Goal: Task Accomplishment & Management: Use online tool/utility

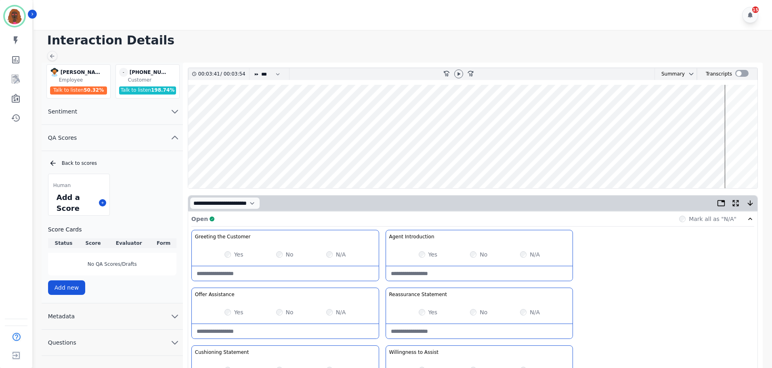
click at [463, 69] on div at bounding box center [458, 74] width 12 height 12
click at [462, 72] on div at bounding box center [458, 73] width 9 height 9
click at [624, 160] on wave at bounding box center [472, 136] width 569 height 103
click at [700, 163] on wave at bounding box center [472, 136] width 569 height 103
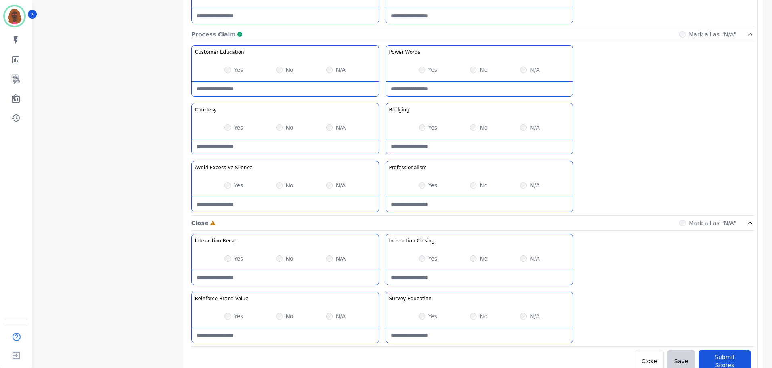
scroll to position [640, 0]
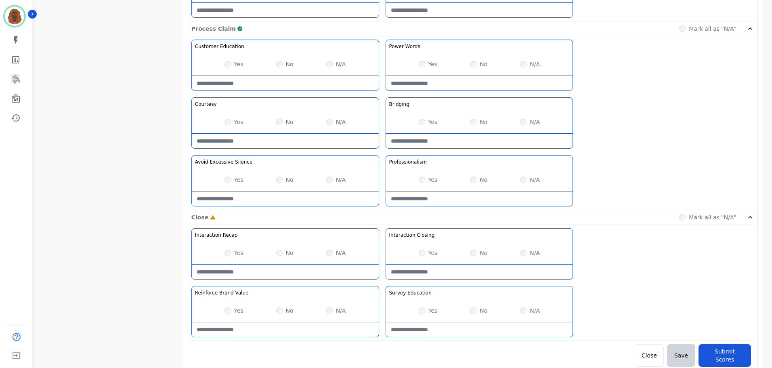
click at [467, 268] on Closing-note at bounding box center [479, 271] width 187 height 15
type Closing-note "**********"
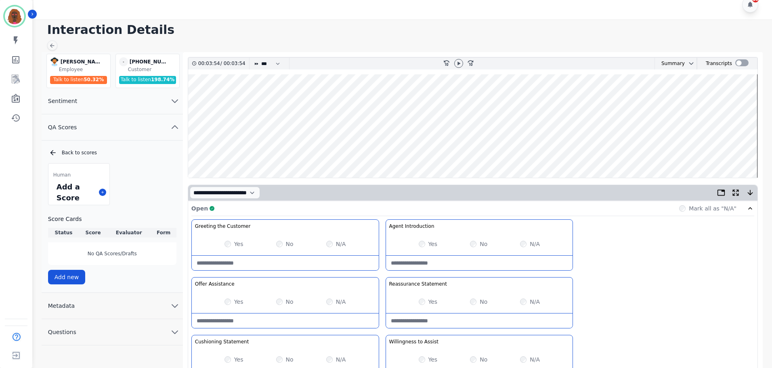
scroll to position [0, 0]
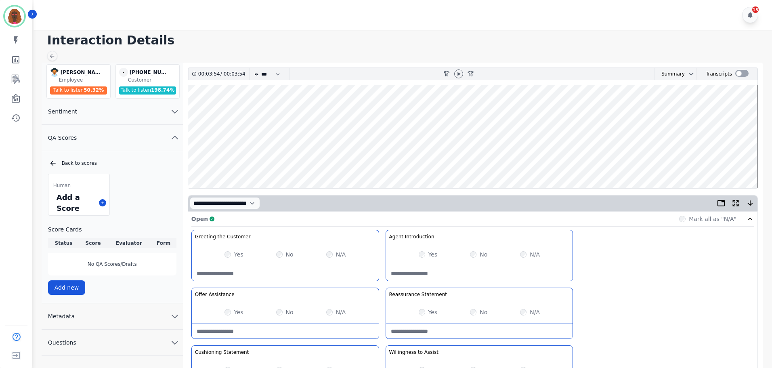
click at [394, 160] on wave at bounding box center [472, 136] width 569 height 103
click at [456, 73] on icon at bounding box center [458, 74] width 6 height 6
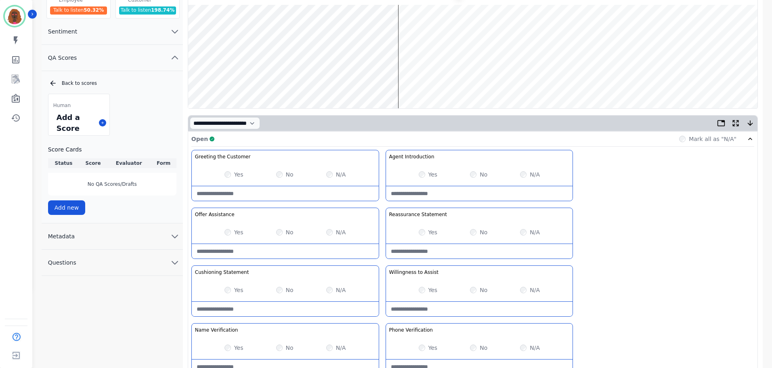
scroll to position [80, 0]
click at [411, 80] on wave at bounding box center [472, 55] width 569 height 103
click at [478, 81] on wave at bounding box center [472, 55] width 569 height 103
click at [535, 80] on wave at bounding box center [472, 55] width 569 height 103
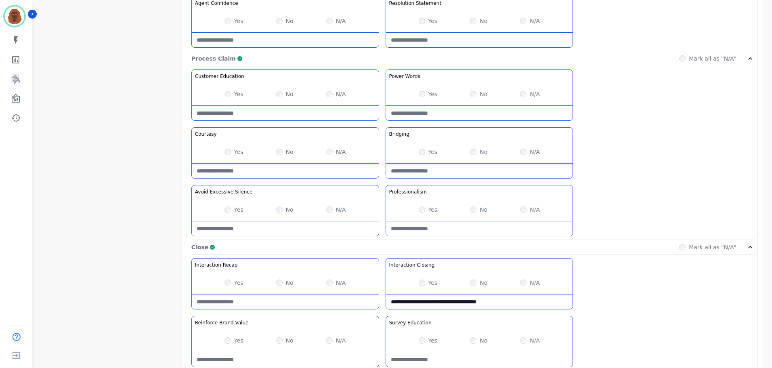
scroll to position [640, 0]
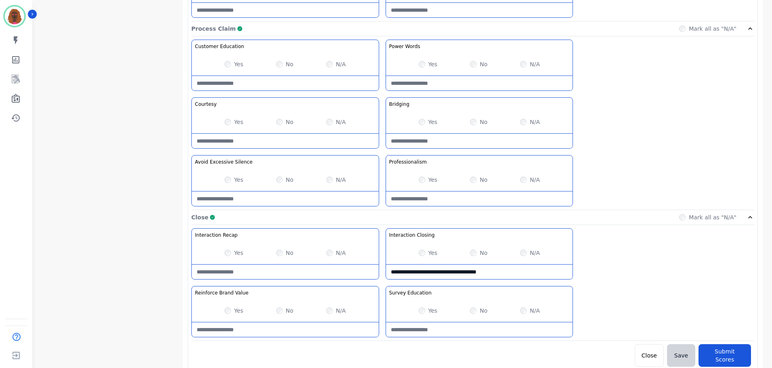
click at [649, 242] on div "**********" at bounding box center [472, 284] width 563 height 113
click at [729, 351] on button "Submit Scores" at bounding box center [724, 355] width 52 height 23
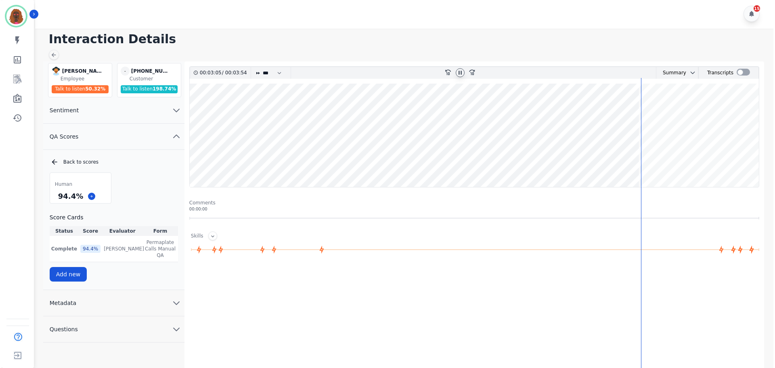
scroll to position [0, 0]
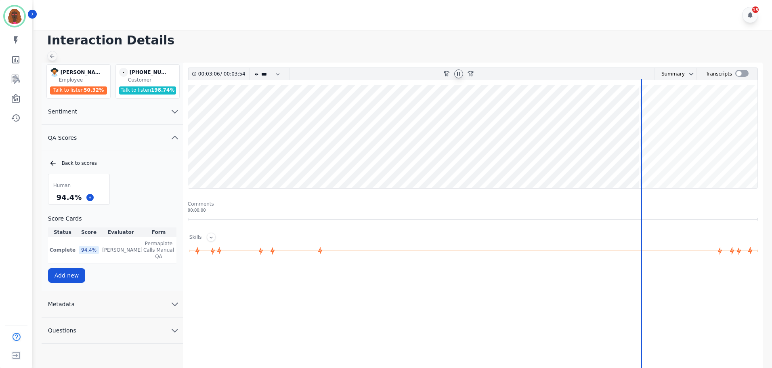
click at [53, 55] on icon at bounding box center [52, 56] width 6 height 6
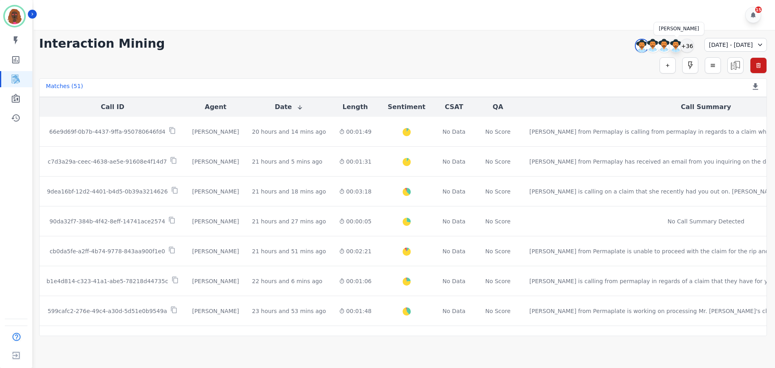
drag, startPoint x: 656, startPoint y: 39, endPoint x: 660, endPoint y: 41, distance: 4.9
click at [669, 39] on div at bounding box center [676, 46] width 14 height 14
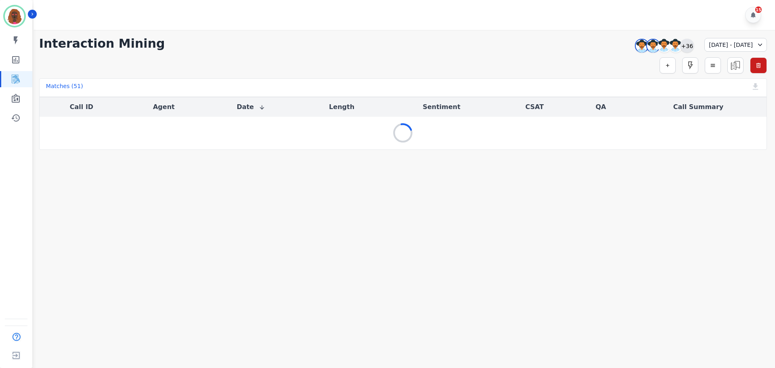
click at [680, 43] on div "+36" at bounding box center [687, 46] width 14 height 14
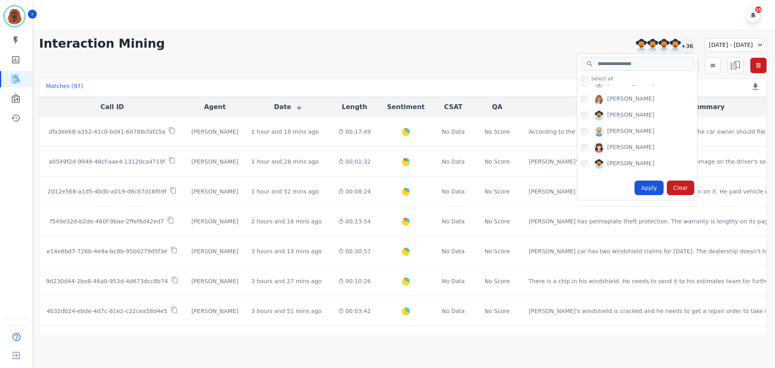
scroll to position [444, 0]
click at [581, 136] on div "[PERSON_NAME]" at bounding box center [639, 134] width 116 height 13
click at [634, 188] on div "Apply" at bounding box center [648, 187] width 29 height 15
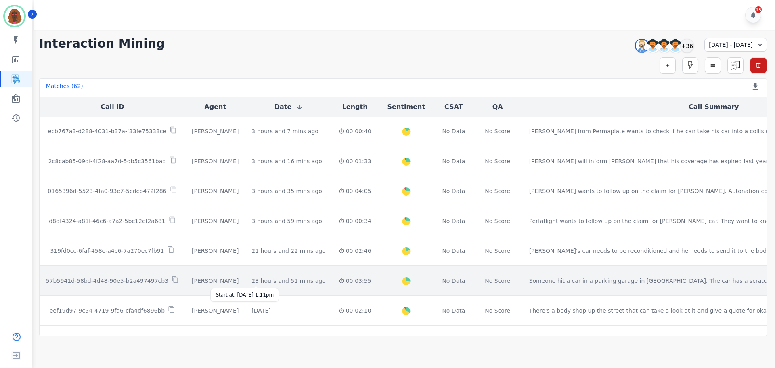
scroll to position [120, 0]
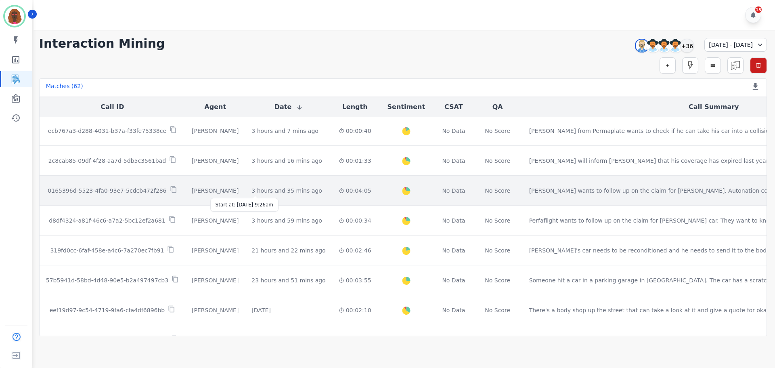
click at [256, 189] on div "3 hours and 35 mins ago" at bounding box center [286, 190] width 70 height 8
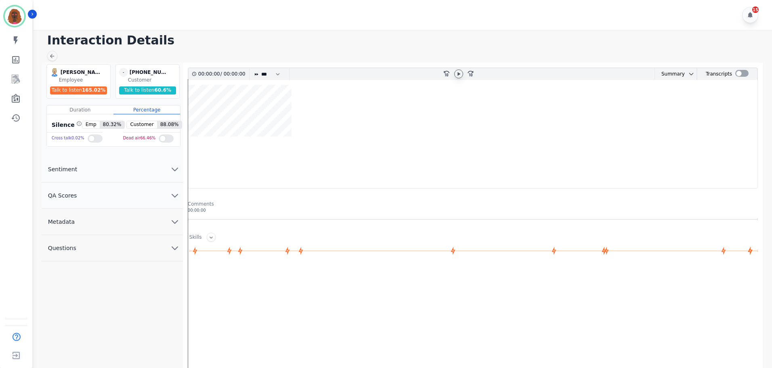
click at [456, 73] on icon at bounding box center [458, 74] width 6 height 6
click at [456, 75] on icon at bounding box center [458, 74] width 6 height 6
click at [54, 55] on icon at bounding box center [52, 56] width 6 height 6
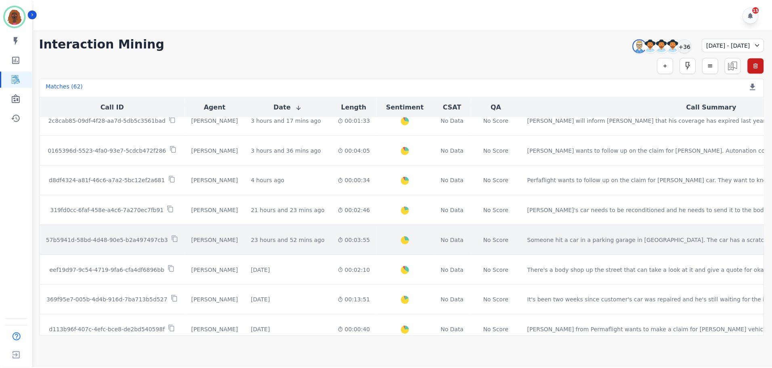
scroll to position [161, 0]
click at [339, 242] on div "00:03:55" at bounding box center [355, 239] width 33 height 8
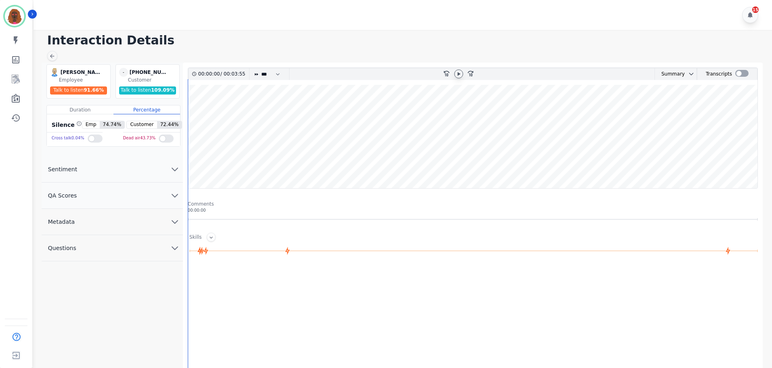
click at [459, 71] on icon at bounding box center [458, 74] width 6 height 6
click at [193, 161] on wave at bounding box center [472, 136] width 569 height 103
click at [169, 193] on button "QA Scores" at bounding box center [112, 195] width 141 height 26
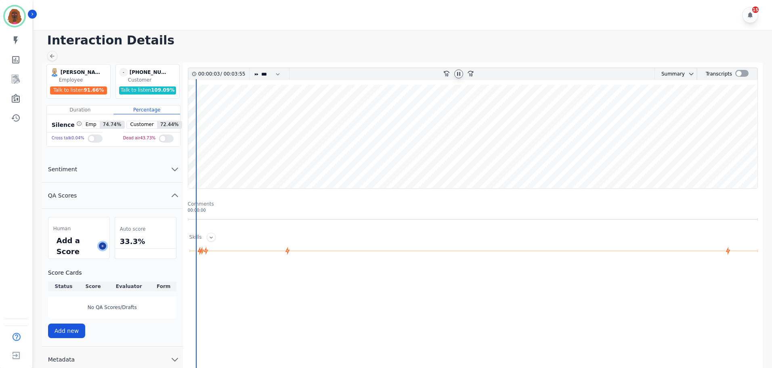
click at [102, 247] on icon at bounding box center [103, 246] width 4 height 4
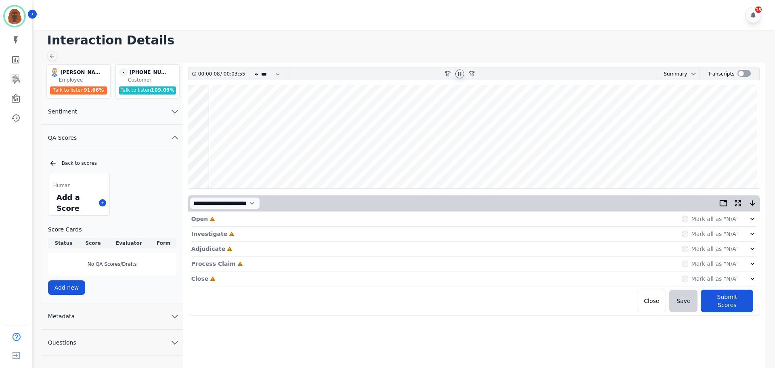
click at [368, 215] on div "Open Incomplete Mark all as "N/A"" at bounding box center [473, 218] width 565 height 15
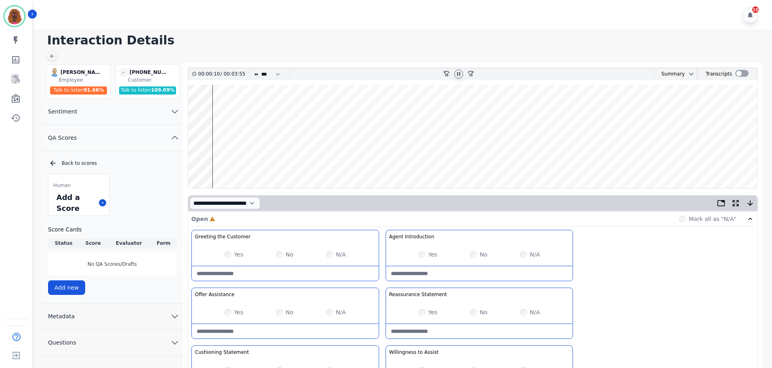
click at [420, 258] on div "Yes" at bounding box center [428, 254] width 19 height 8
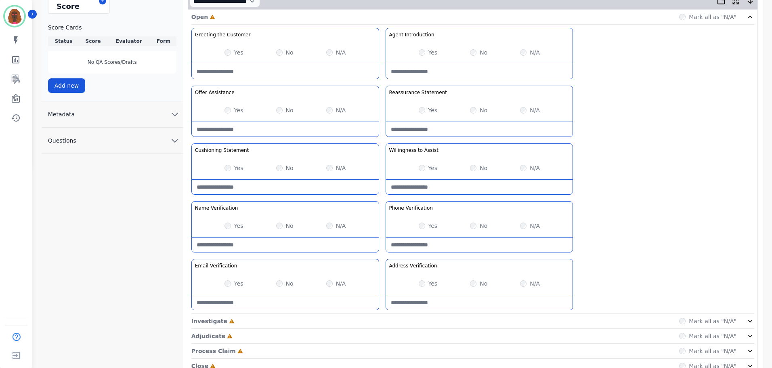
drag, startPoint x: 301, startPoint y: 320, endPoint x: 302, endPoint y: 316, distance: 4.9
click at [301, 320] on div "Investigate Incomplete Mark all as "N/A"" at bounding box center [472, 321] width 563 height 15
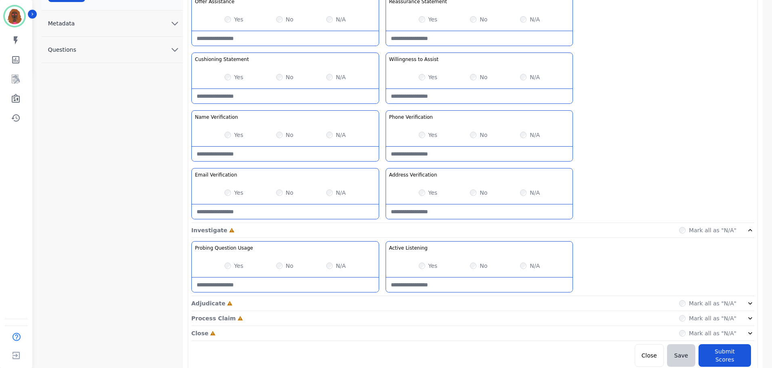
click at [352, 304] on div "Adjudicate Incomplete Mark all as "N/A"" at bounding box center [472, 303] width 563 height 15
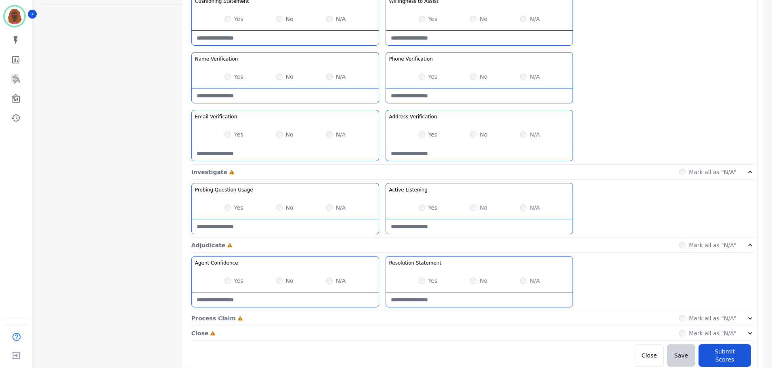
click at [380, 318] on div "Process Claim Incomplete Mark all as "N/A"" at bounding box center [472, 318] width 563 height 15
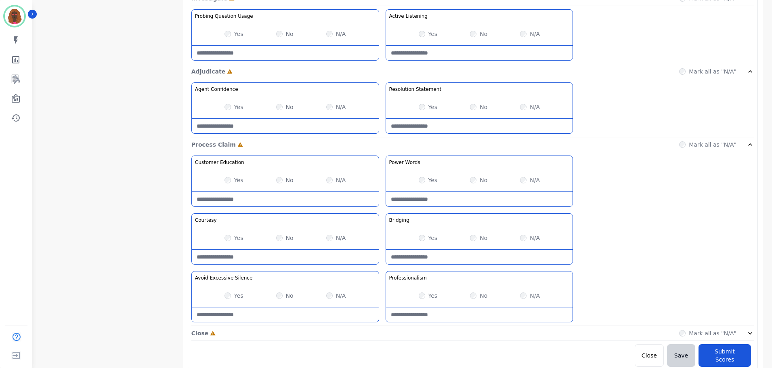
click at [380, 331] on div "Close Incomplete Mark all as "N/A"" at bounding box center [472, 333] width 563 height 15
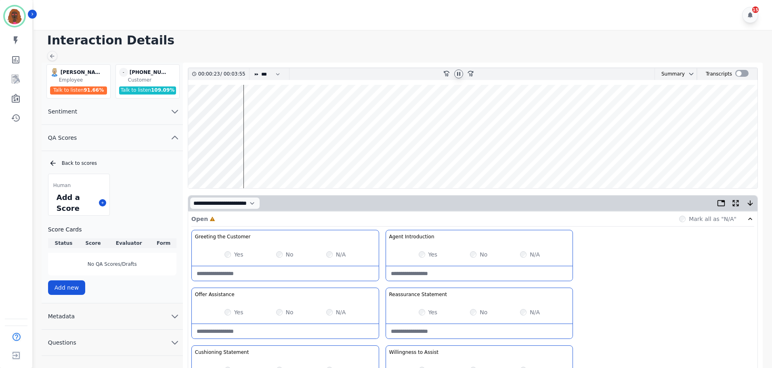
click at [244, 161] on wave at bounding box center [472, 136] width 569 height 103
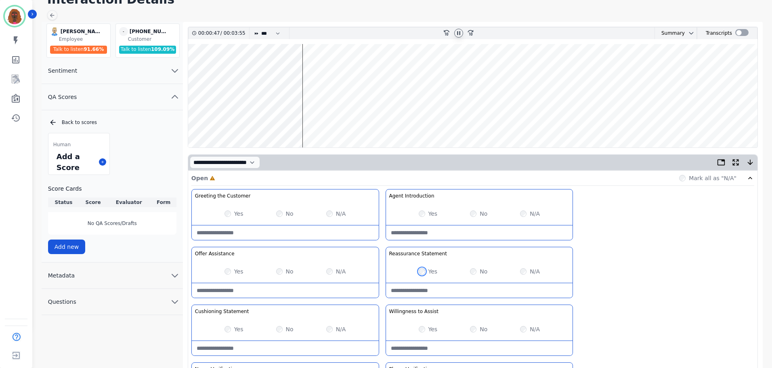
scroll to position [40, 0]
click at [312, 121] on wave at bounding box center [472, 95] width 569 height 103
click at [323, 69] on wave at bounding box center [472, 95] width 569 height 103
click at [365, 119] on wave at bounding box center [472, 95] width 569 height 103
click at [385, 121] on wave at bounding box center [472, 95] width 569 height 103
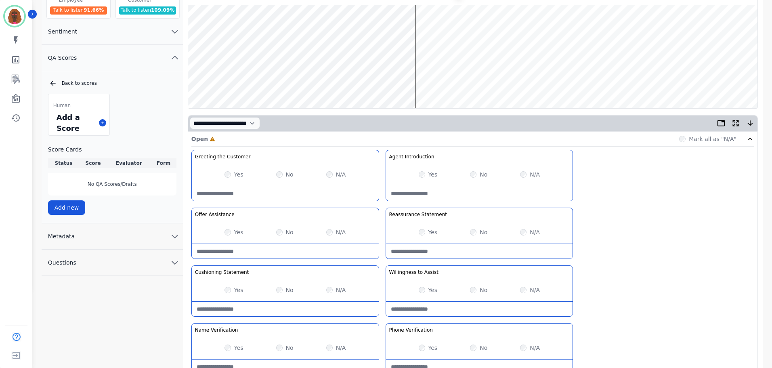
scroll to position [80, 0]
click at [278, 304] on Statement-note at bounding box center [285, 308] width 187 height 15
type Statement-note "**********"
click at [662, 226] on div "**********" at bounding box center [472, 292] width 563 height 286
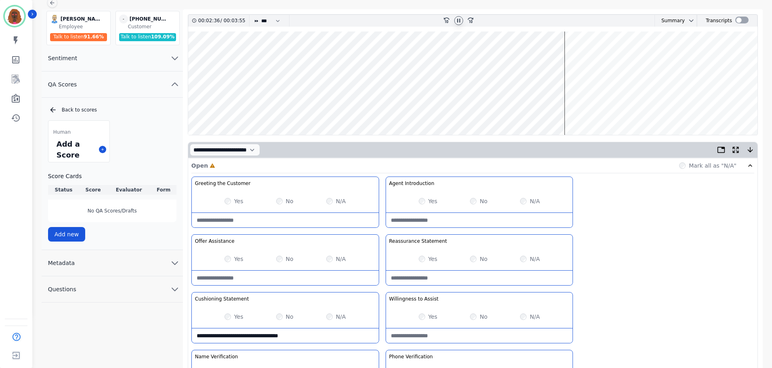
scroll to position [47, 0]
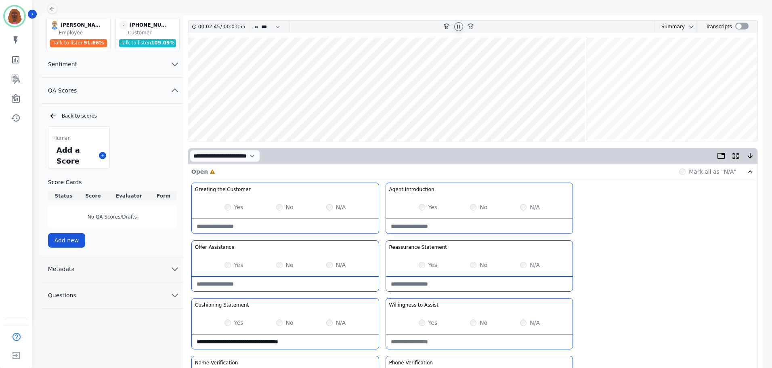
click at [672, 250] on div "**********" at bounding box center [472, 325] width 563 height 286
click at [600, 113] on wave at bounding box center [472, 89] width 569 height 103
click at [566, 54] on wave at bounding box center [472, 89] width 569 height 103
click at [464, 113] on wave at bounding box center [472, 89] width 569 height 103
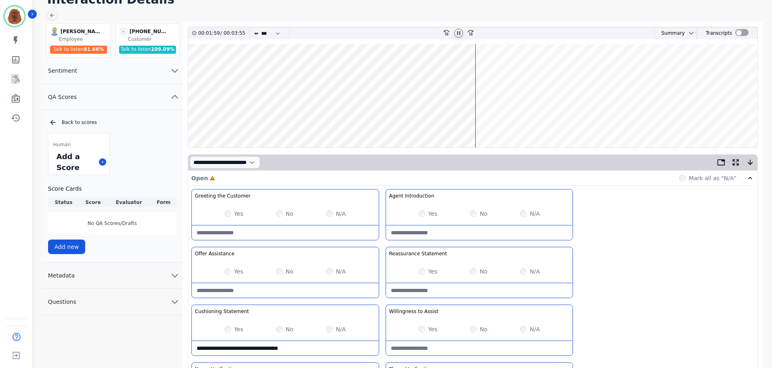
scroll to position [40, 0]
click at [496, 69] on wave at bounding box center [472, 95] width 569 height 103
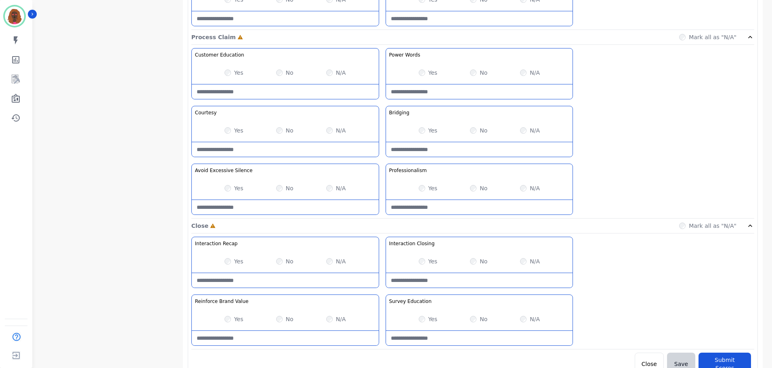
scroll to position [640, 0]
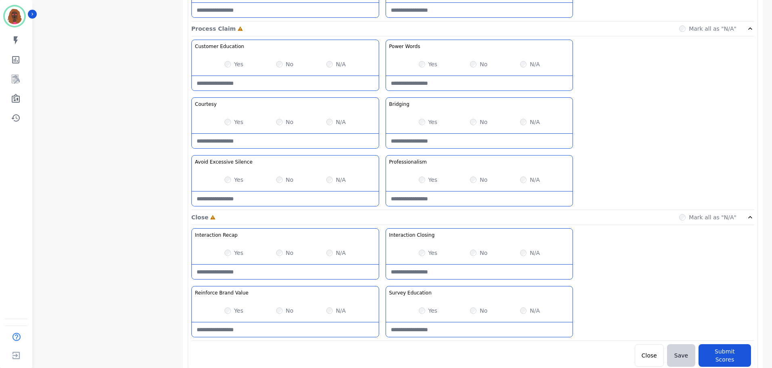
drag, startPoint x: 283, startPoint y: 203, endPoint x: 287, endPoint y: 195, distance: 8.3
click at [284, 198] on Silence-note at bounding box center [285, 198] width 187 height 15
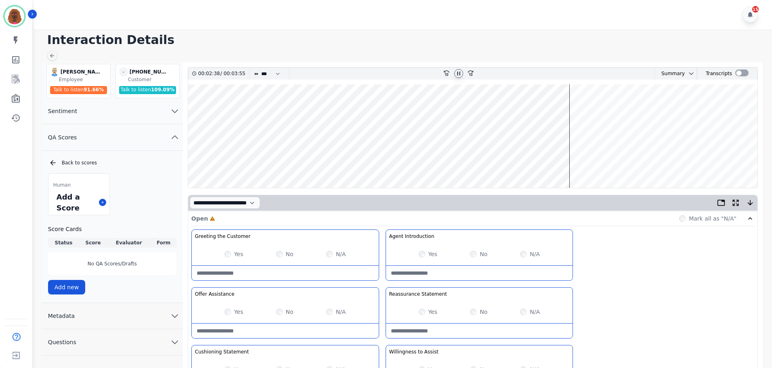
scroll to position [0, 0]
type Silence-note "**********"
click at [580, 111] on wave at bounding box center [472, 136] width 569 height 103
click at [589, 162] on wave at bounding box center [472, 136] width 569 height 103
click at [601, 161] on wave at bounding box center [472, 136] width 569 height 103
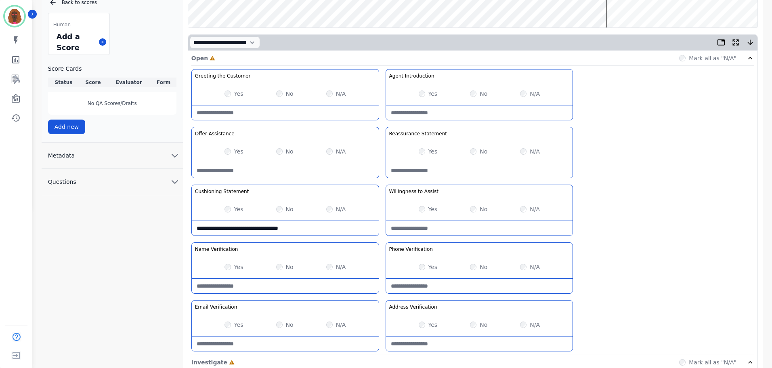
scroll to position [161, 0]
click at [329, 227] on Statement-note "**********" at bounding box center [285, 227] width 187 height 15
type Statement-note "**********"
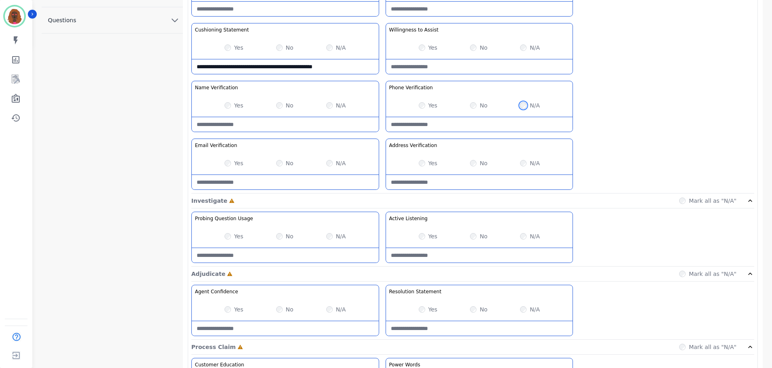
scroll to position [322, 0]
click at [470, 163] on div "No" at bounding box center [478, 163] width 17 height 8
click at [300, 181] on Verification-note at bounding box center [285, 181] width 187 height 15
click at [293, 181] on Verification-note "**********" at bounding box center [285, 181] width 187 height 15
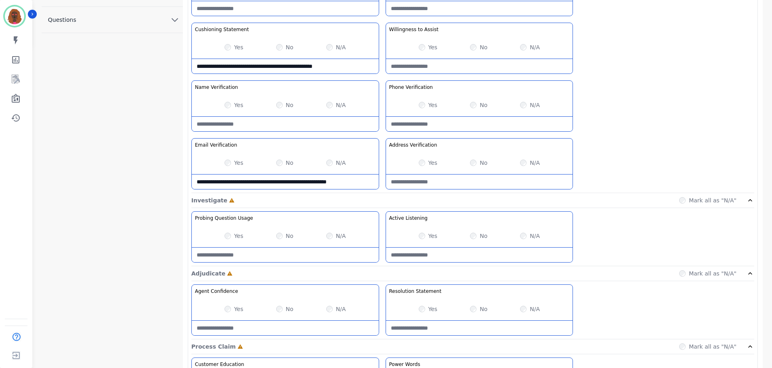
click at [293, 181] on Verification-note "**********" at bounding box center [285, 181] width 187 height 15
type Verification-note "**********"
click at [428, 178] on Verification-note at bounding box center [479, 181] width 187 height 15
paste Verification-note "**********"
type Verification-note "**********"
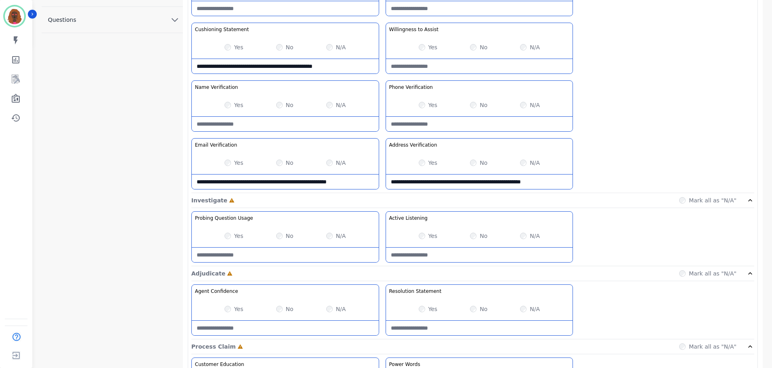
click at [431, 127] on Verification-note at bounding box center [479, 124] width 187 height 15
paste Verification-note "**********"
type Verification-note "**********"
click at [667, 175] on div "**********" at bounding box center [472, 50] width 563 height 286
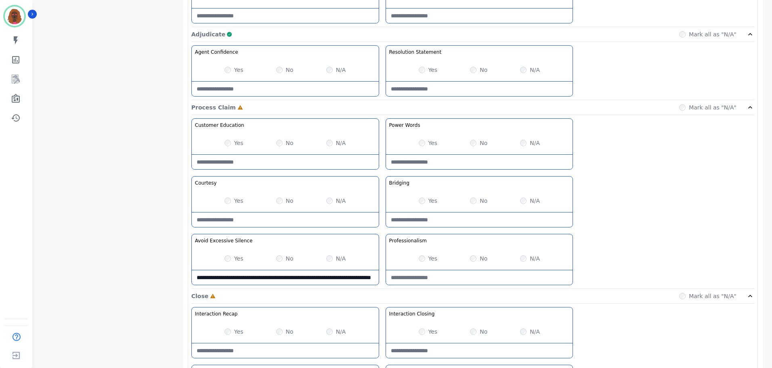
scroll to position [562, 0]
click at [453, 354] on Closing-note at bounding box center [479, 350] width 187 height 15
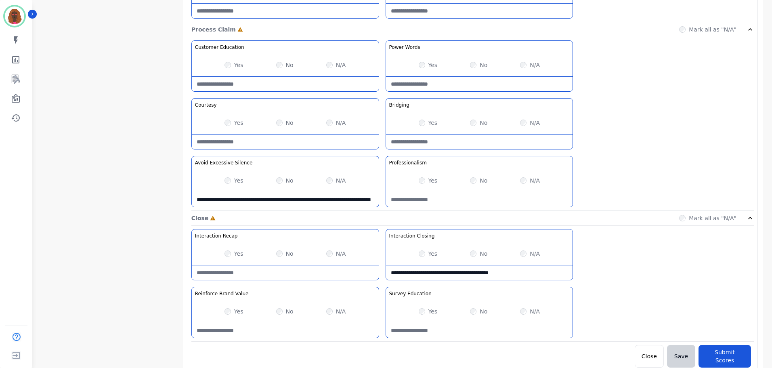
scroll to position [640, 0]
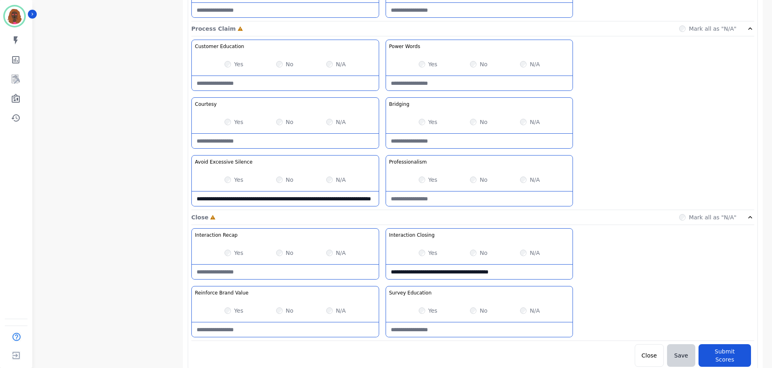
type Closing-note "**********"
click at [471, 331] on Education-note at bounding box center [479, 329] width 187 height 15
type Education-note "**********"
click at [272, 334] on Value-note at bounding box center [285, 329] width 187 height 15
type Value-note "**********"
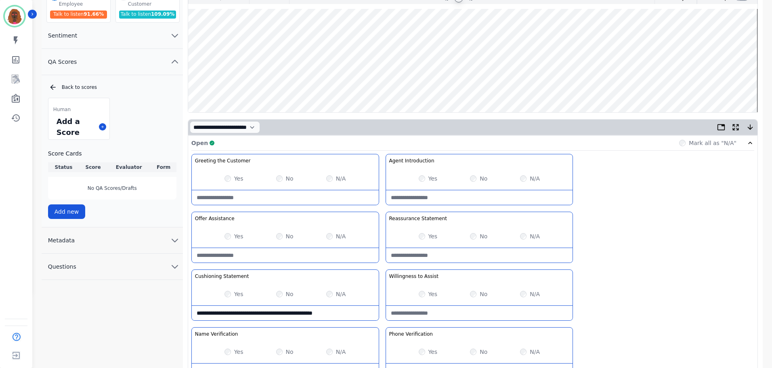
scroll to position [75, 0]
click at [601, 83] on wave at bounding box center [472, 60] width 569 height 103
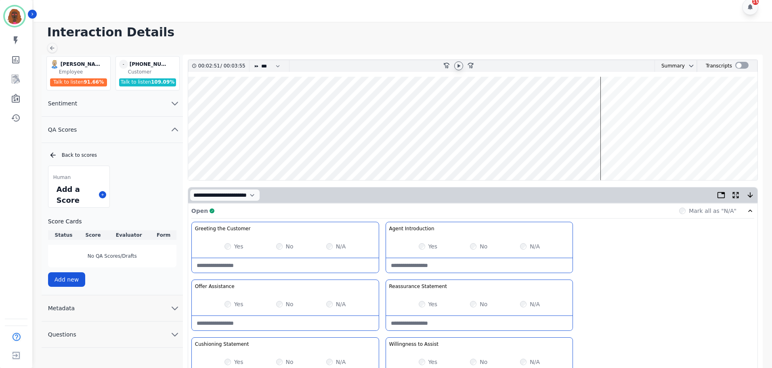
scroll to position [0, 0]
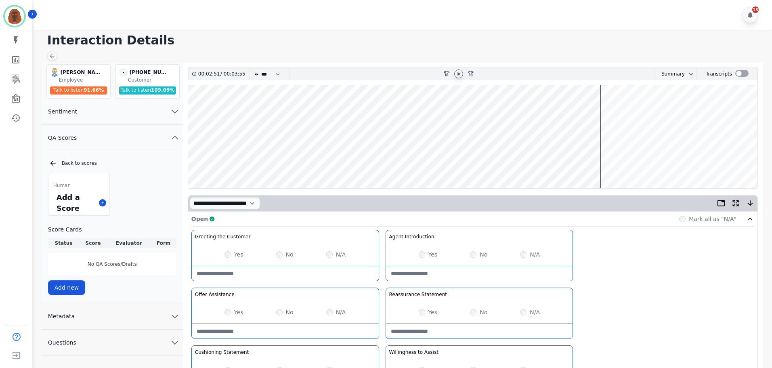
click at [458, 73] on icon at bounding box center [458, 74] width 3 height 4
click at [656, 160] on wave at bounding box center [472, 136] width 569 height 103
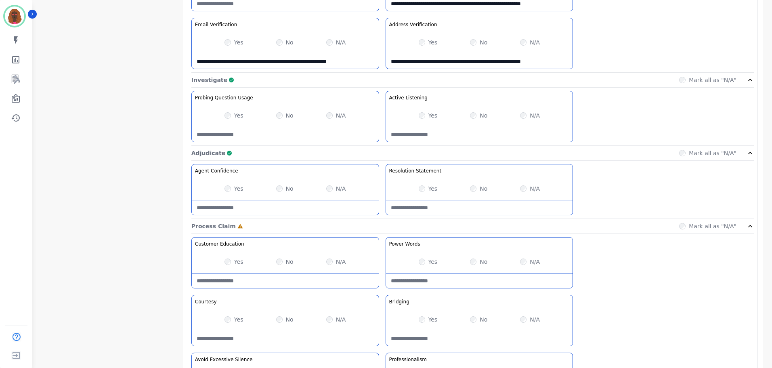
scroll to position [443, 0]
click at [469, 341] on Claim-Bridging-note at bounding box center [479, 338] width 187 height 15
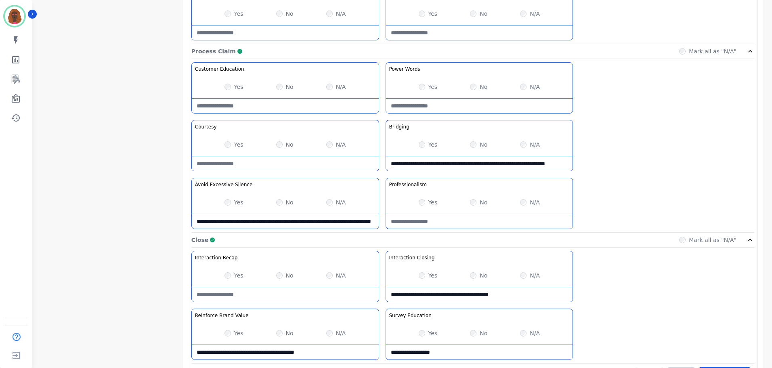
scroll to position [640, 0]
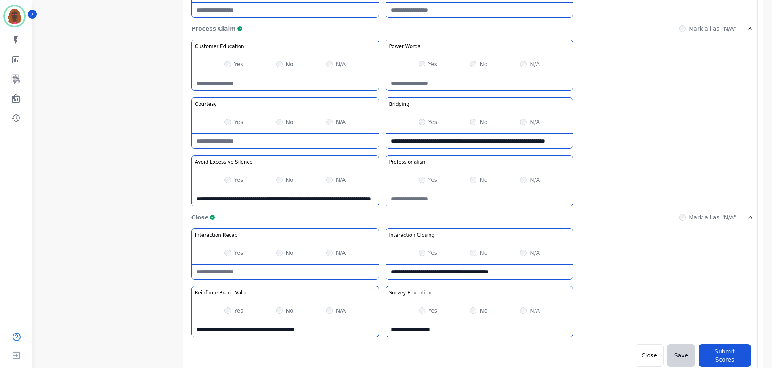
type Claim-Bridging-note "**********"
click at [741, 351] on button "Submit Scores" at bounding box center [724, 355] width 52 height 23
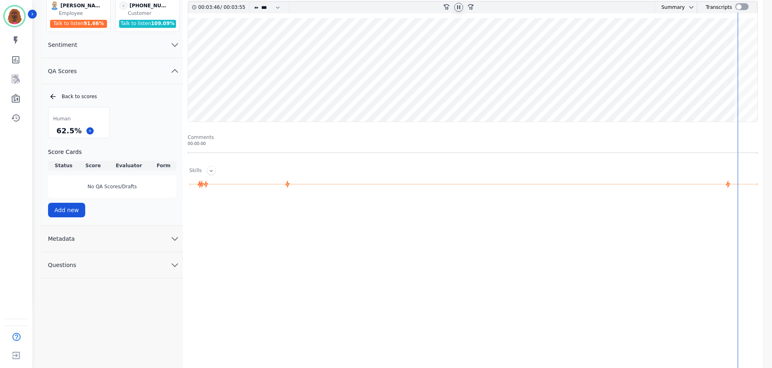
scroll to position [67, 0]
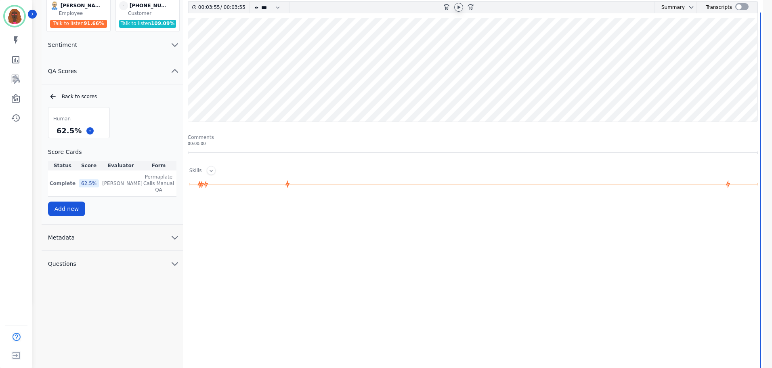
click at [125, 205] on div "Add new" at bounding box center [112, 208] width 128 height 15
click at [53, 98] on icon at bounding box center [53, 96] width 8 height 8
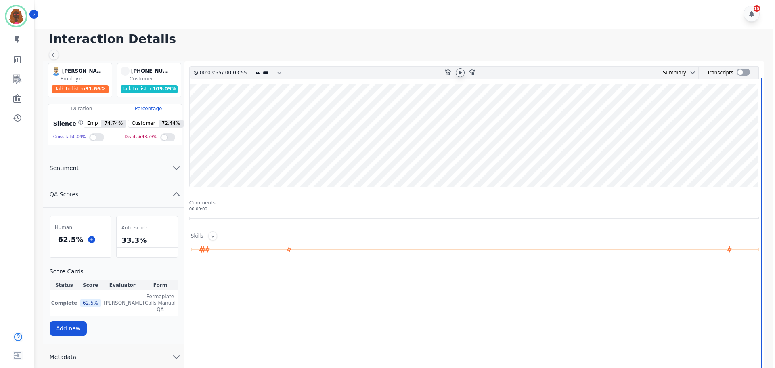
scroll to position [0, 0]
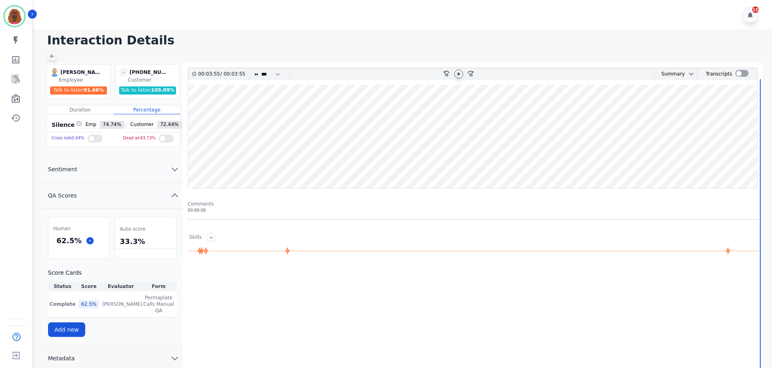
click at [53, 59] on icon at bounding box center [52, 56] width 6 height 6
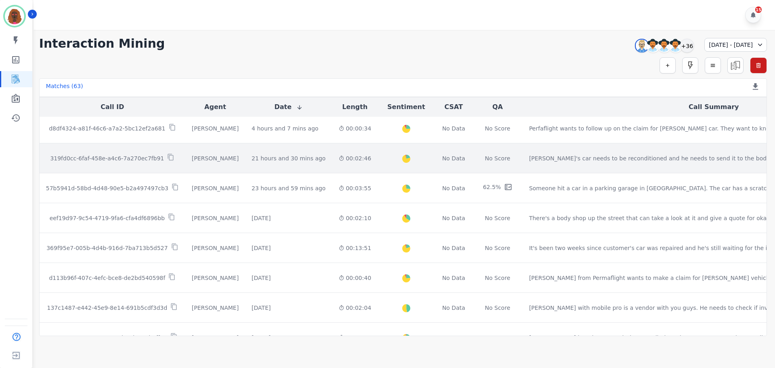
scroll to position [412, 0]
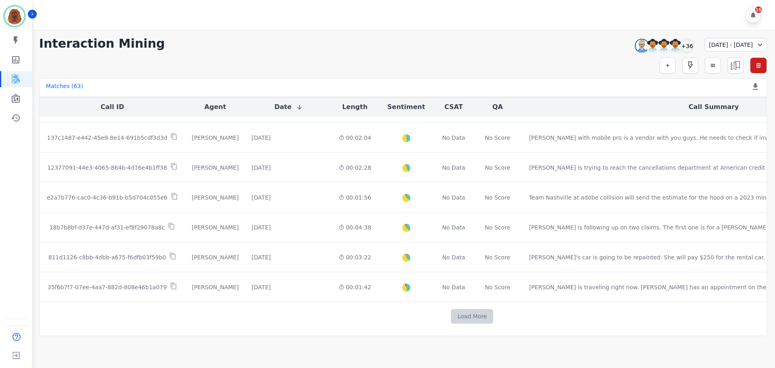
click at [451, 316] on button "Load More" at bounding box center [472, 316] width 42 height 15
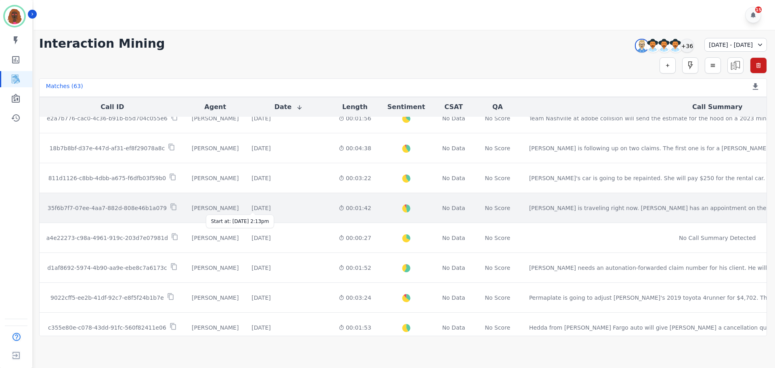
scroll to position [492, 0]
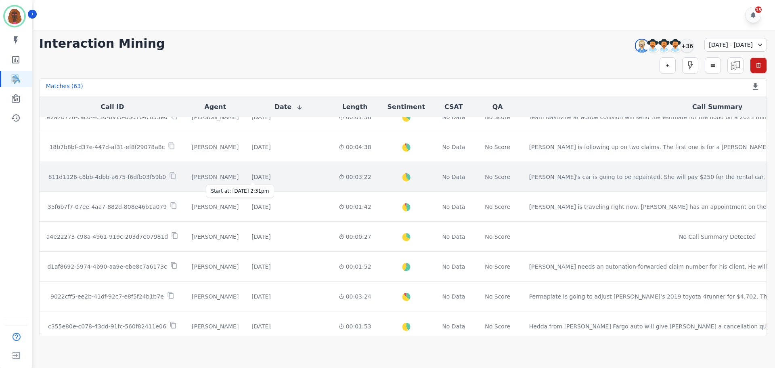
click at [251, 176] on div "[DATE]" at bounding box center [260, 177] width 19 height 8
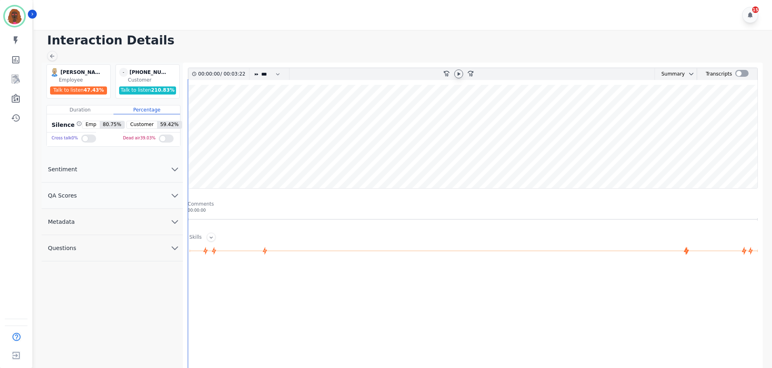
click at [459, 75] on icon at bounding box center [458, 74] width 3 height 4
click at [51, 53] on icon at bounding box center [52, 56] width 6 height 6
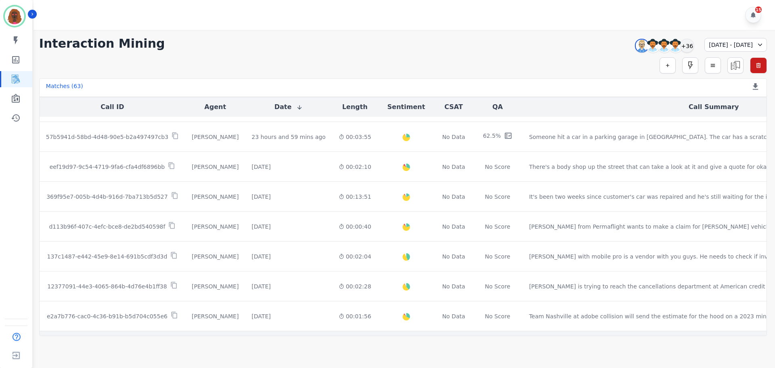
scroll to position [412, 0]
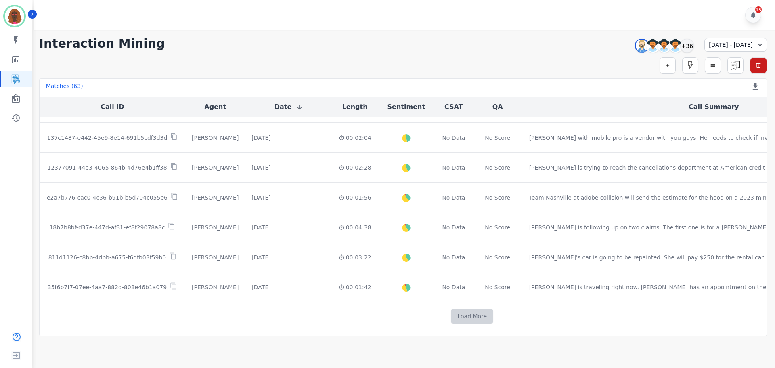
click at [451, 317] on button "Load More" at bounding box center [472, 316] width 42 height 15
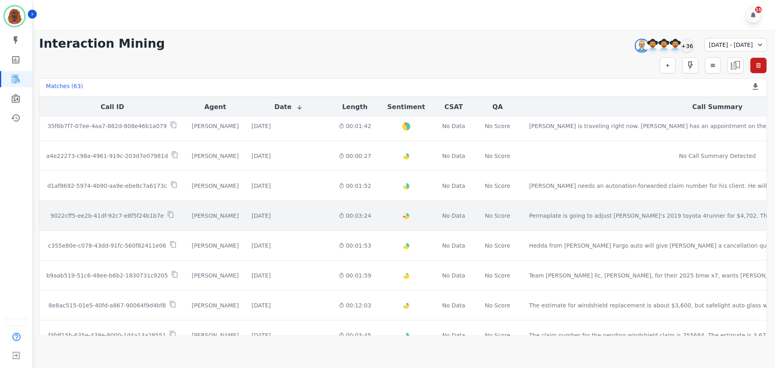
scroll to position [574, 0]
click at [266, 211] on div "[DATE]" at bounding box center [260, 215] width 19 height 8
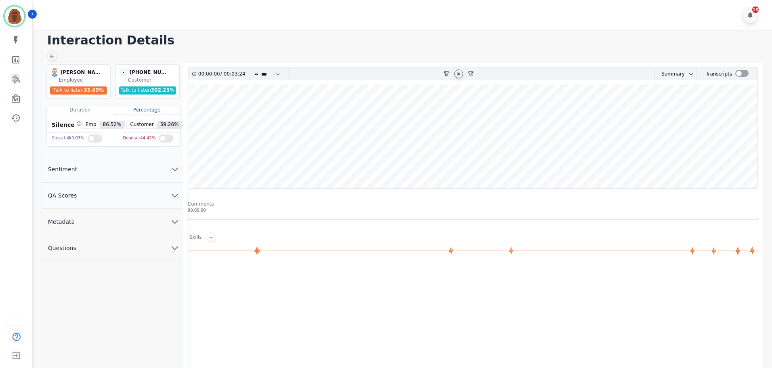
click at [460, 74] on icon at bounding box center [458, 74] width 3 height 4
click at [53, 56] on icon at bounding box center [52, 56] width 4 height 4
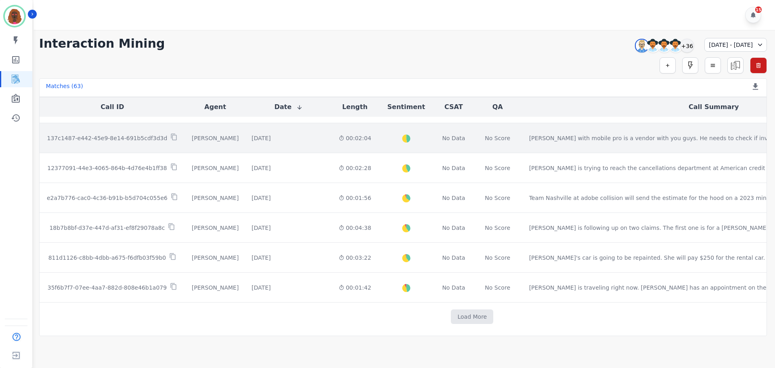
scroll to position [412, 0]
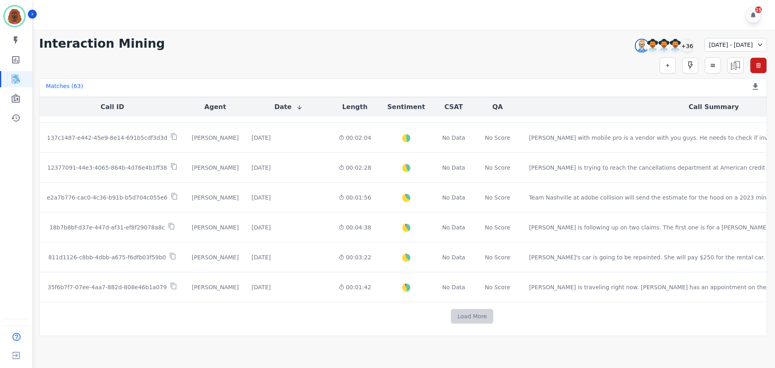
click at [451, 313] on button "Load More" at bounding box center [472, 316] width 42 height 15
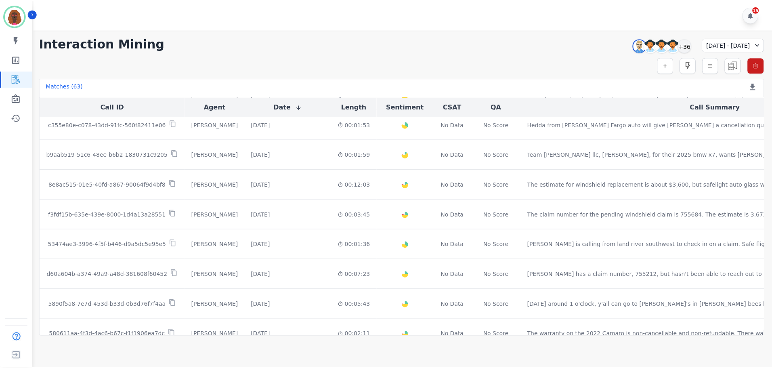
scroll to position [695, 0]
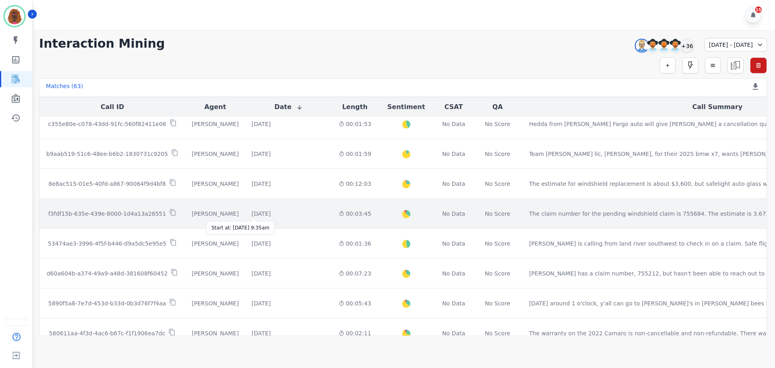
click at [270, 217] on div "[DATE]" at bounding box center [260, 213] width 19 height 8
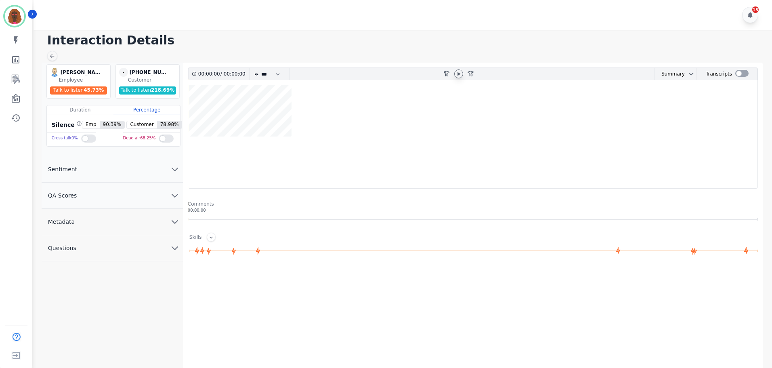
click at [460, 73] on icon at bounding box center [458, 74] width 6 height 6
click at [460, 73] on icon at bounding box center [458, 74] width 3 height 4
click at [132, 191] on button "QA Scores" at bounding box center [112, 195] width 141 height 26
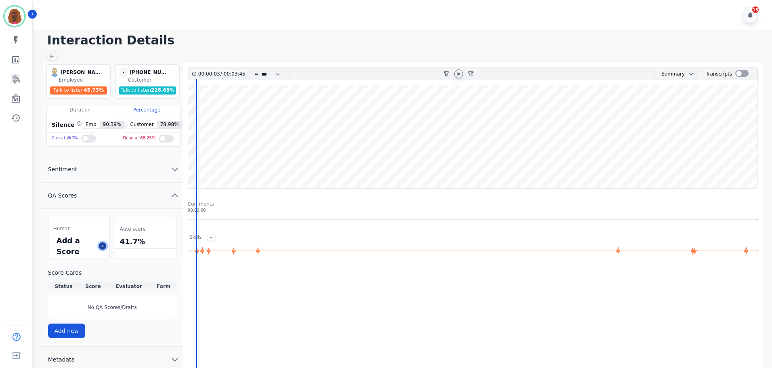
click at [100, 248] on button at bounding box center [102, 245] width 7 height 7
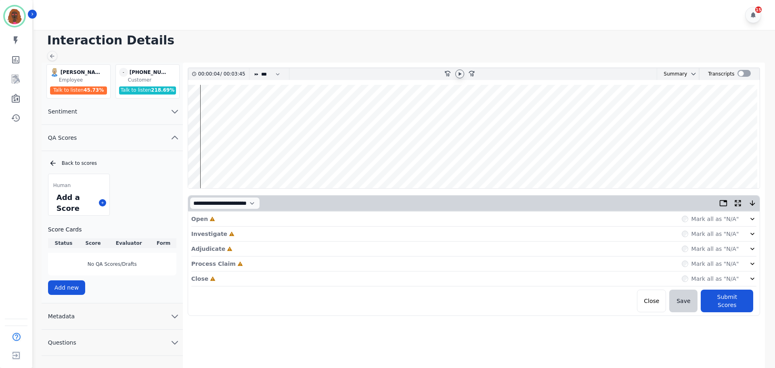
click at [260, 215] on div "Open Incomplete Mark all as "N/A"" at bounding box center [473, 218] width 565 height 15
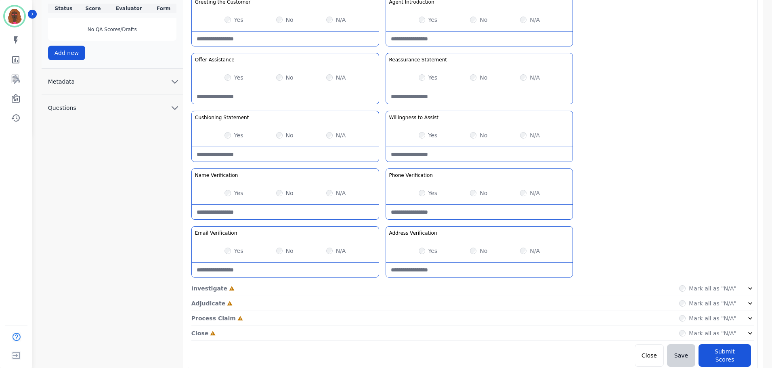
click at [387, 284] on div "Investigate Incomplete Mark all as "N/A"" at bounding box center [472, 288] width 563 height 15
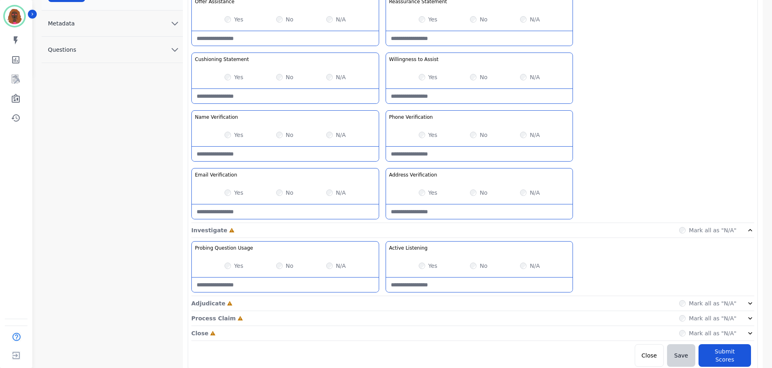
click at [381, 303] on div "Adjudicate Incomplete Mark all as "N/A"" at bounding box center [472, 303] width 563 height 15
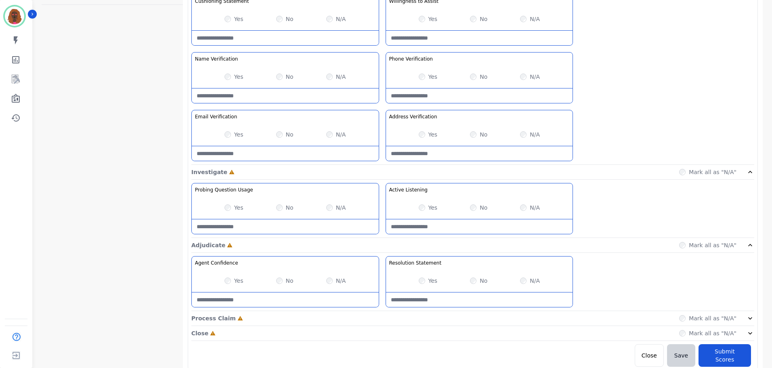
click at [382, 315] on div "Process Claim Incomplete Mark all as "N/A"" at bounding box center [472, 318] width 563 height 15
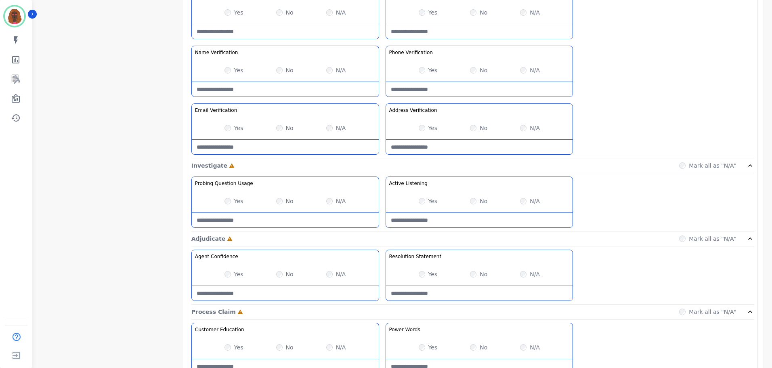
scroll to position [524, 0]
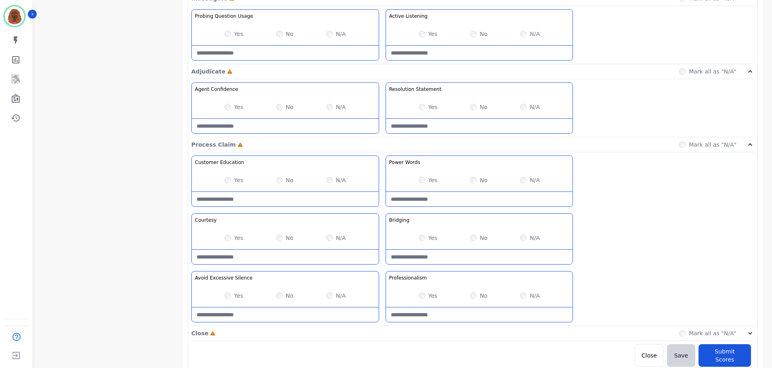
click at [381, 331] on div "Close Incomplete Mark all as "N/A"" at bounding box center [472, 333] width 563 height 15
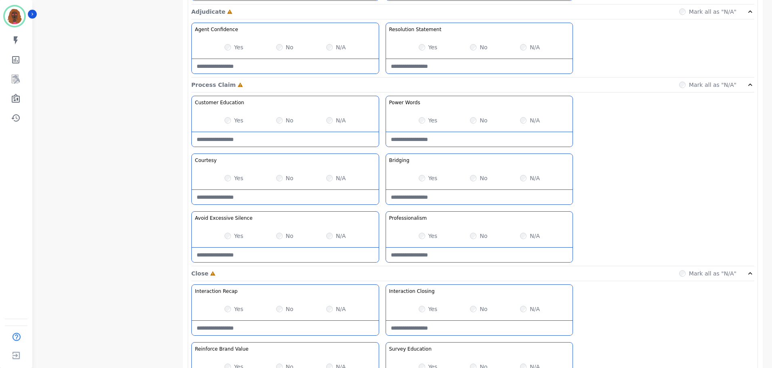
scroll to position [640, 0]
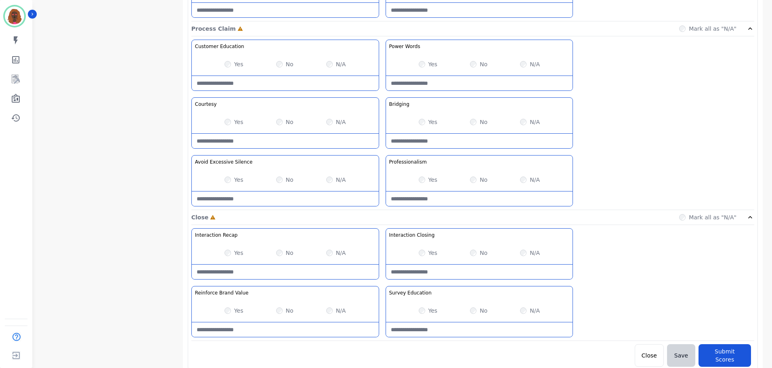
click at [244, 197] on Silence-note at bounding box center [285, 198] width 187 height 15
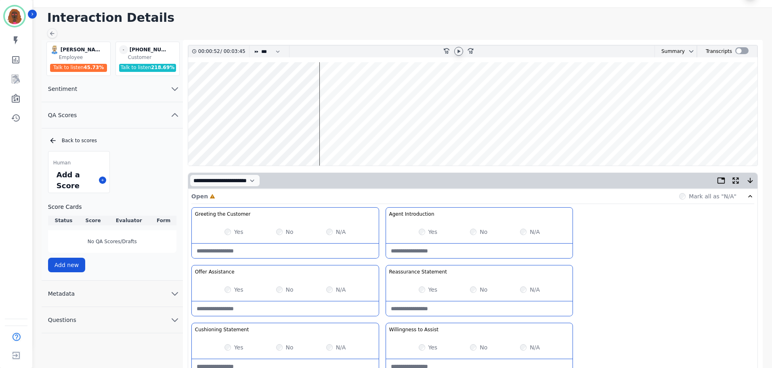
scroll to position [0, 0]
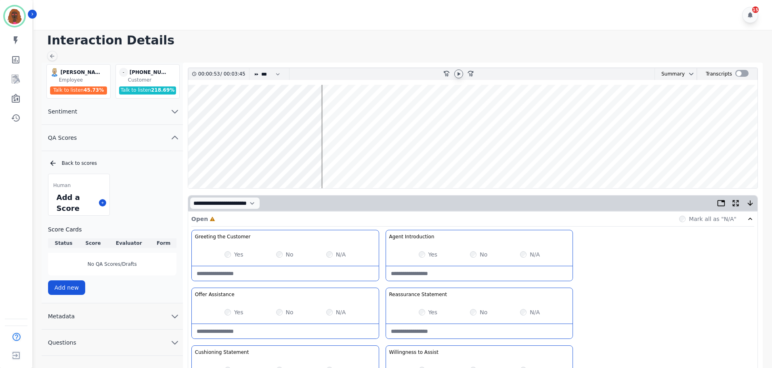
type Silence-note "**********"
click at [330, 161] on wave at bounding box center [472, 136] width 569 height 103
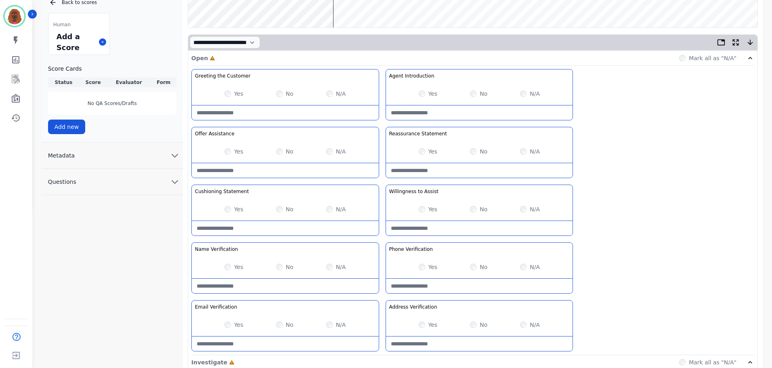
scroll to position [161, 0]
click at [526, 325] on div "N/A" at bounding box center [530, 324] width 20 height 8
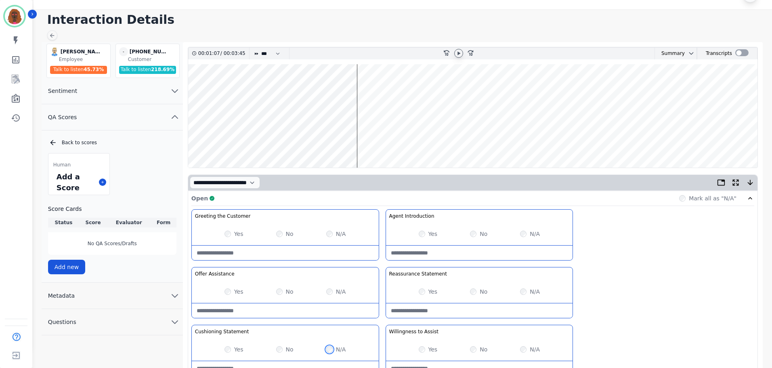
scroll to position [0, 0]
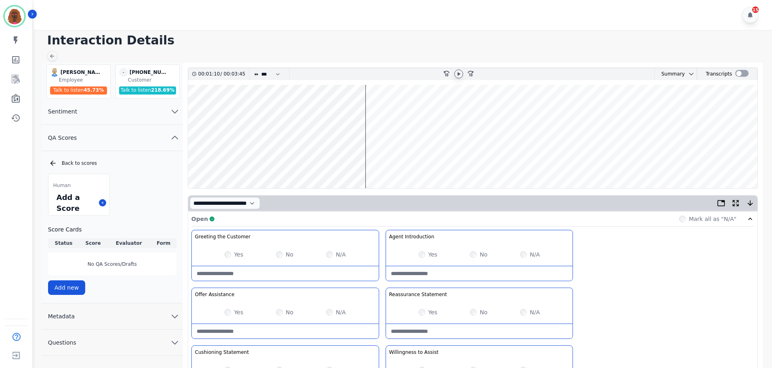
click at [385, 161] on wave at bounding box center [472, 136] width 569 height 103
click at [408, 162] on wave at bounding box center [472, 136] width 569 height 103
click at [407, 162] on wave at bounding box center [472, 136] width 569 height 103
click at [462, 160] on wave at bounding box center [472, 136] width 569 height 103
click at [486, 161] on wave at bounding box center [472, 136] width 569 height 103
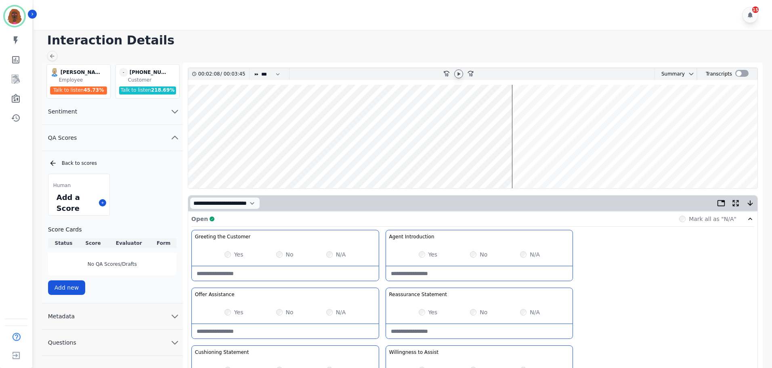
click at [534, 161] on wave at bounding box center [472, 136] width 569 height 103
click at [582, 159] on wave at bounding box center [472, 136] width 569 height 103
click at [664, 163] on wave at bounding box center [472, 136] width 569 height 103
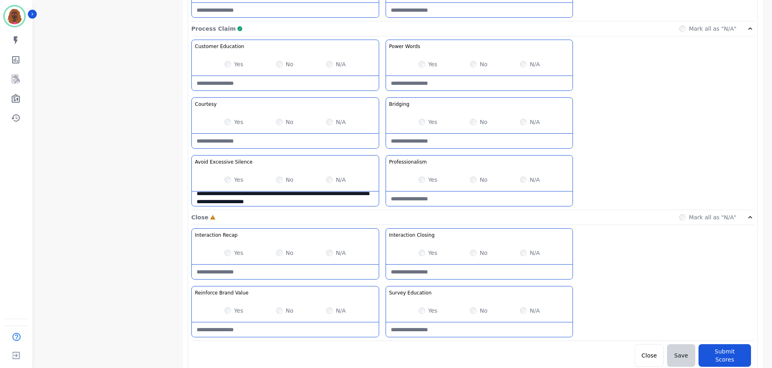
scroll to position [6, 0]
click at [275, 278] on Recap-note at bounding box center [285, 271] width 187 height 15
type Recap-note "**********"
click at [462, 267] on Closing-note at bounding box center [479, 271] width 187 height 15
type Closing-note "**********"
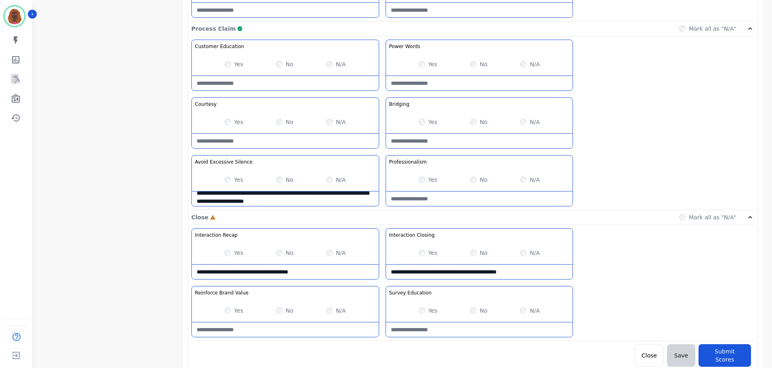
click at [278, 328] on Value-note at bounding box center [285, 329] width 187 height 15
type Value-note "**********"
click at [459, 329] on Education-note at bounding box center [479, 329] width 187 height 15
type Education-note "**********"
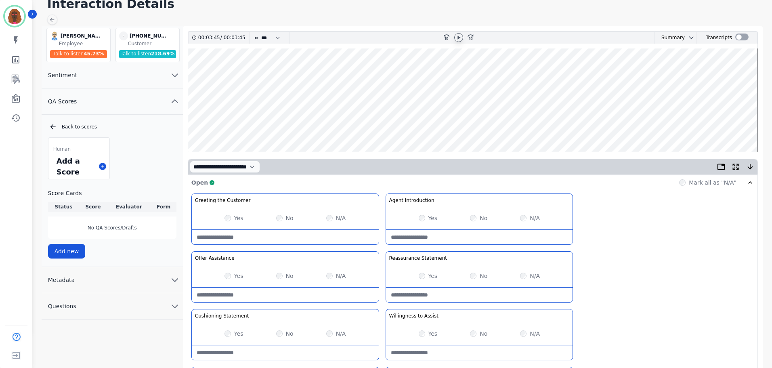
scroll to position [36, 0]
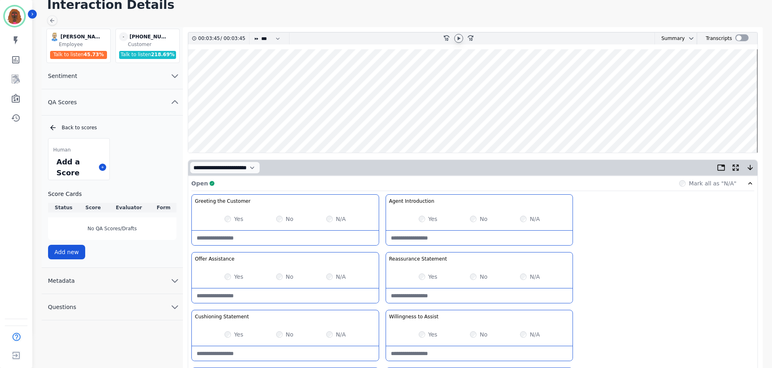
click at [455, 39] on icon at bounding box center [458, 38] width 6 height 6
click at [537, 126] on wave at bounding box center [472, 100] width 569 height 103
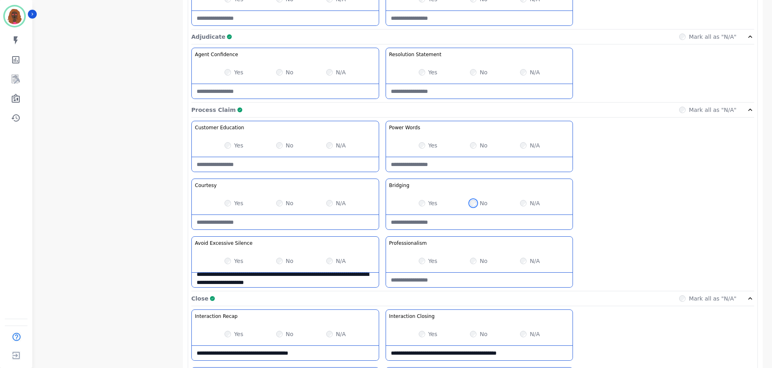
scroll to position [559, 0]
click at [460, 219] on Claim-Bridging-note at bounding box center [479, 221] width 187 height 15
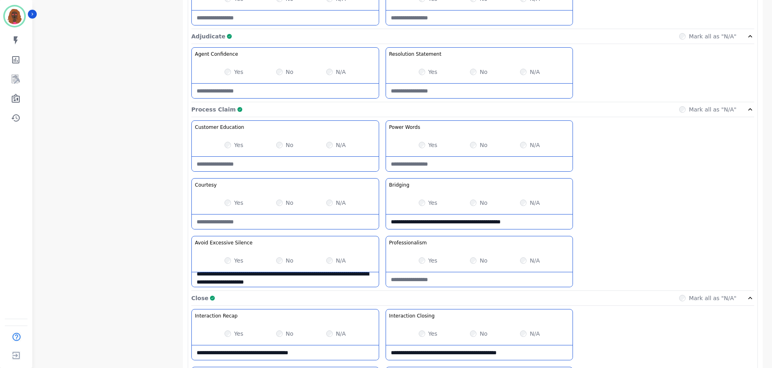
type Claim-Bridging-note "**********"
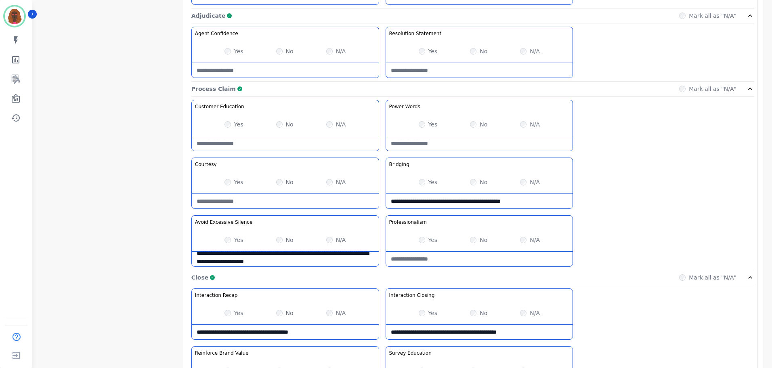
scroll to position [640, 0]
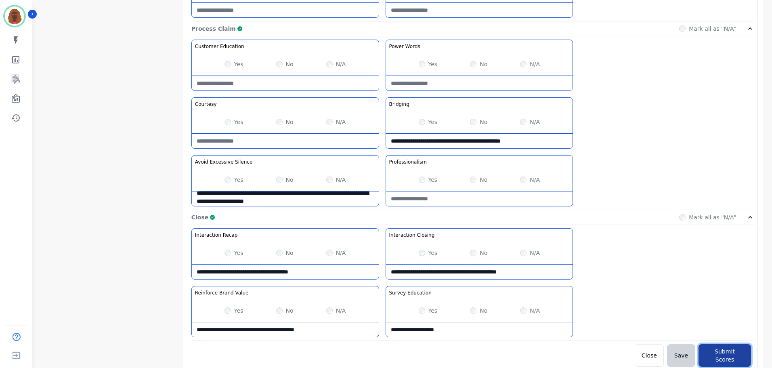
click at [735, 350] on button "Submit Scores" at bounding box center [724, 355] width 52 height 23
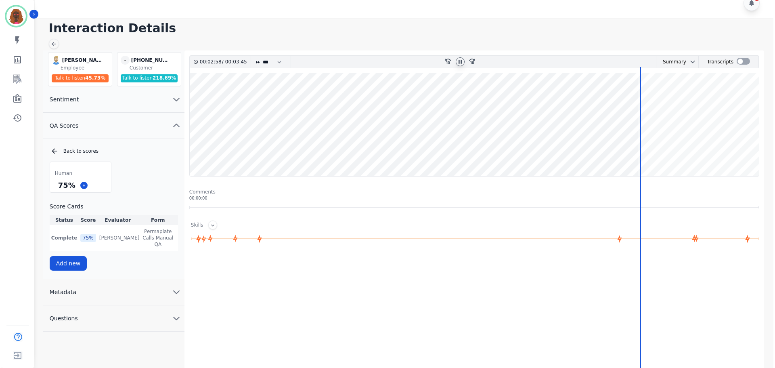
scroll to position [0, 0]
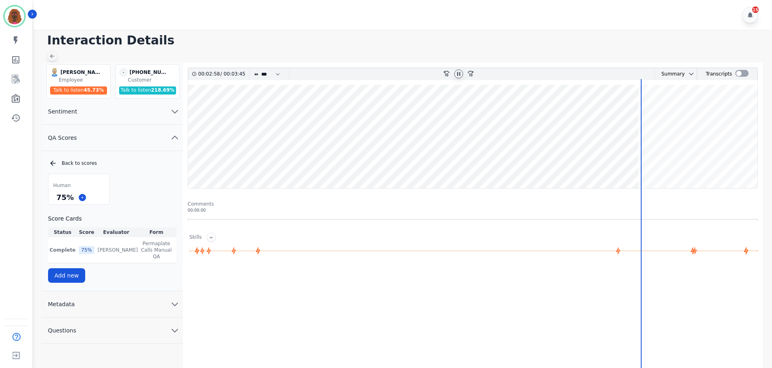
click at [51, 60] on div at bounding box center [52, 56] width 10 height 10
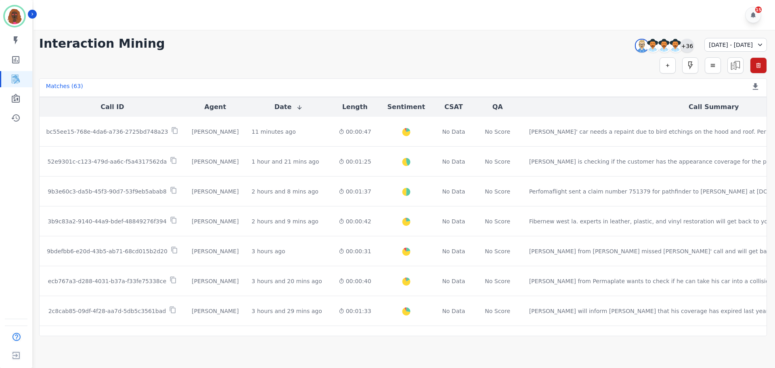
click at [680, 45] on div "+36" at bounding box center [687, 46] width 14 height 14
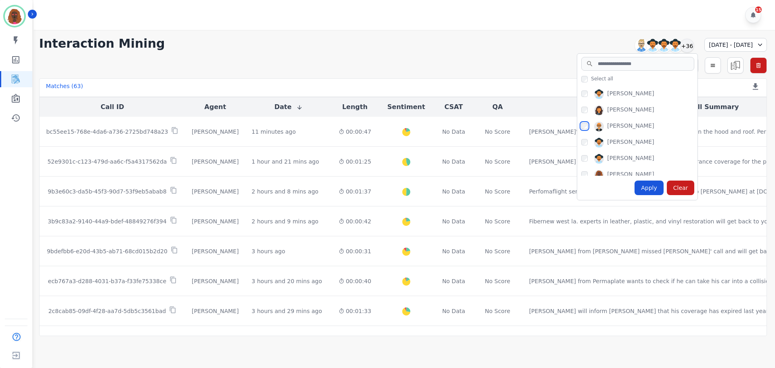
scroll to position [515, 0]
click at [634, 187] on div "Apply" at bounding box center [648, 187] width 29 height 15
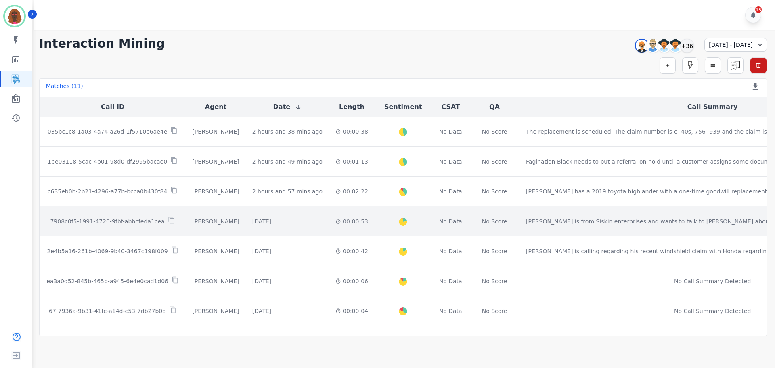
scroll to position [143, 0]
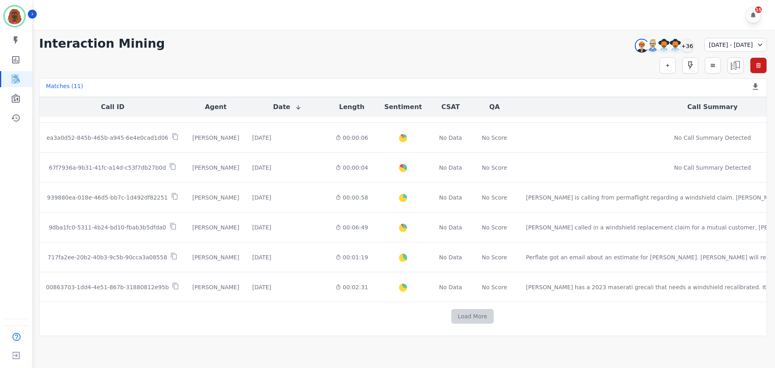
click at [451, 317] on button "Load More" at bounding box center [472, 316] width 42 height 15
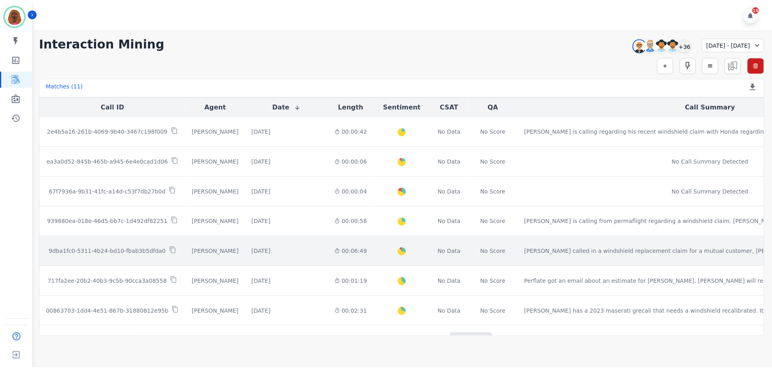
scroll to position [120, 0]
click at [335, 253] on div "00:06:49" at bounding box center [351, 251] width 33 height 8
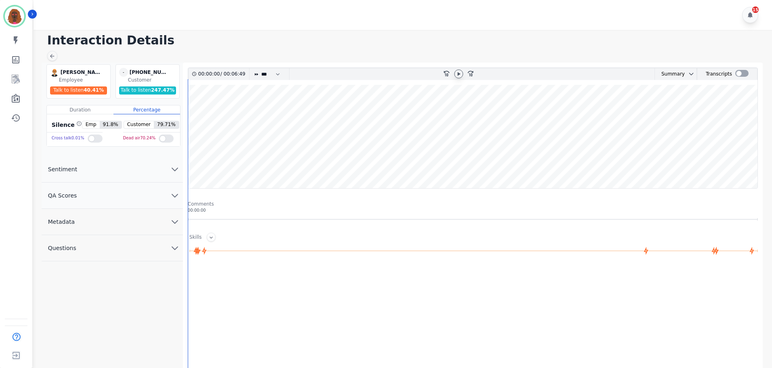
click at [456, 71] on icon at bounding box center [458, 74] width 6 height 6
click at [170, 194] on icon "chevron down" at bounding box center [175, 196] width 10 height 10
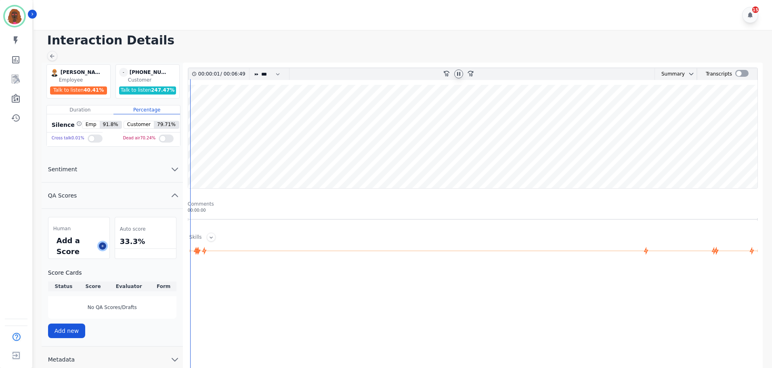
click at [101, 245] on icon at bounding box center [103, 246] width 4 height 4
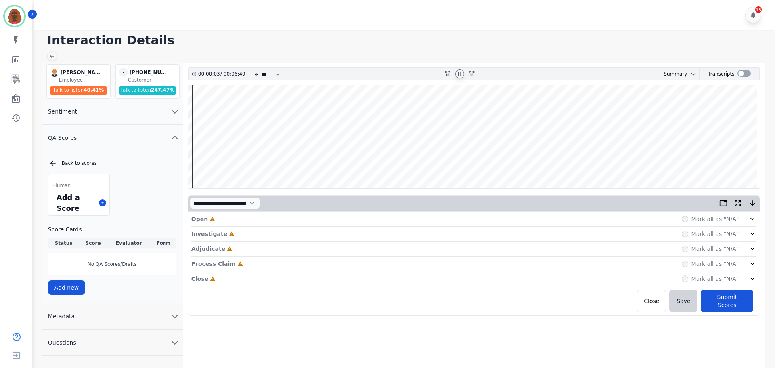
click at [275, 223] on div "Open Incomplete Mark all as "N/A"" at bounding box center [473, 218] width 565 height 15
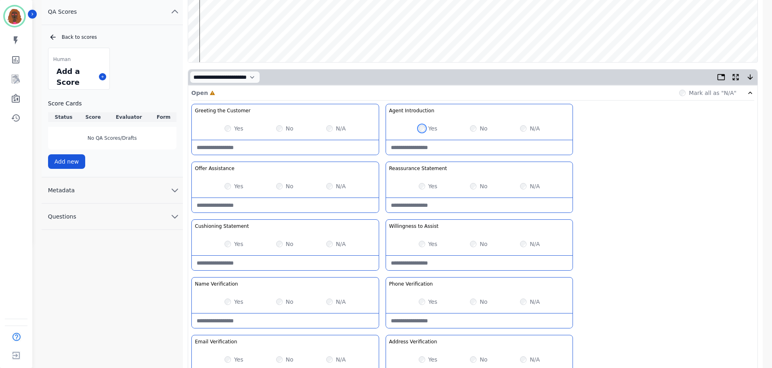
scroll to position [235, 0]
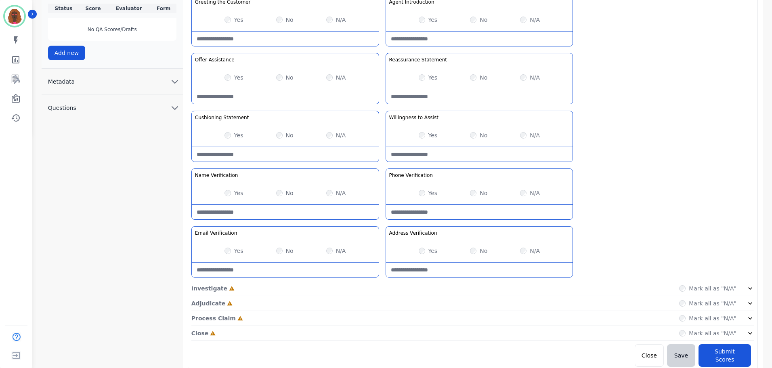
click at [386, 289] on div "Investigate Incomplete Mark all as "N/A"" at bounding box center [472, 288] width 563 height 15
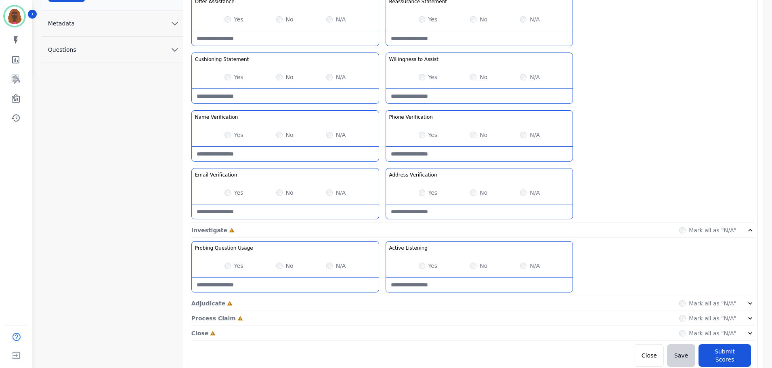
click at [383, 300] on div "Adjudicate Incomplete Mark all as "N/A"" at bounding box center [472, 303] width 563 height 15
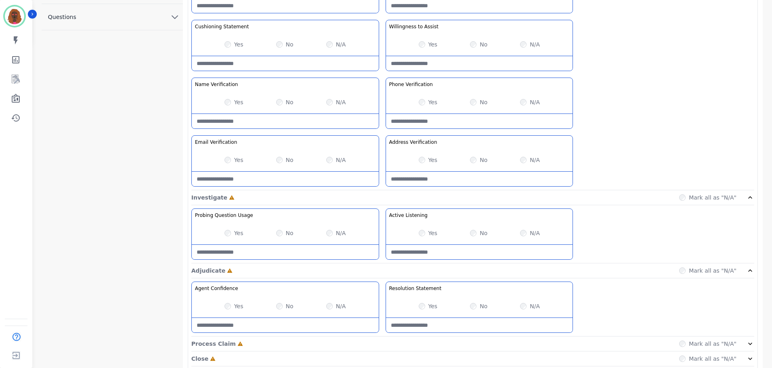
scroll to position [351, 0]
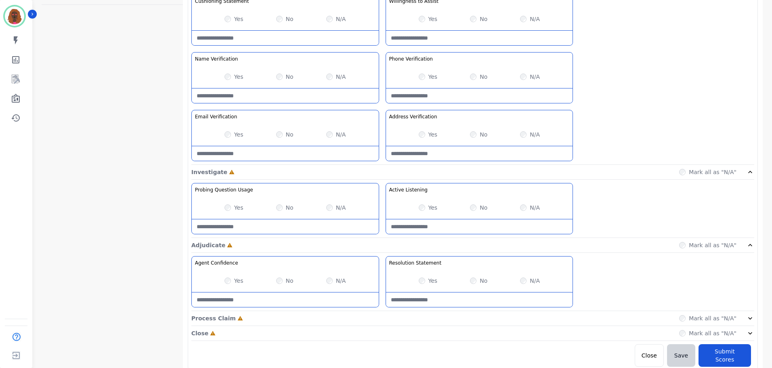
click at [379, 330] on div "Close Incomplete Mark all as "N/A"" at bounding box center [472, 333] width 563 height 15
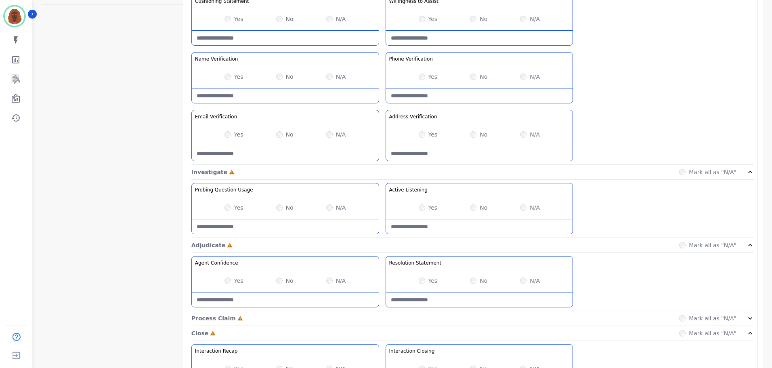
click at [383, 316] on div "Process Claim Incomplete Mark all as "N/A"" at bounding box center [472, 318] width 563 height 15
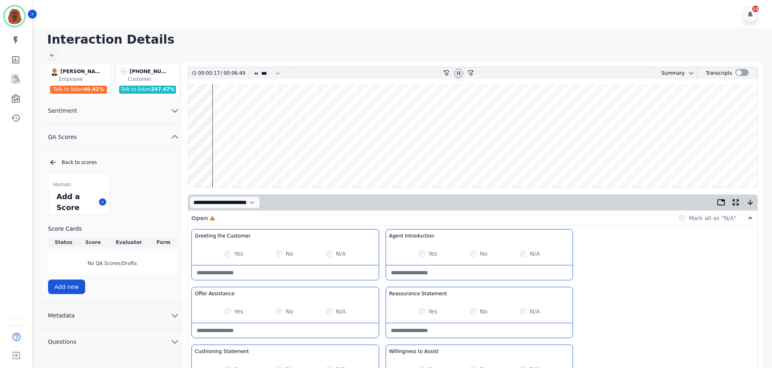
scroll to position [0, 0]
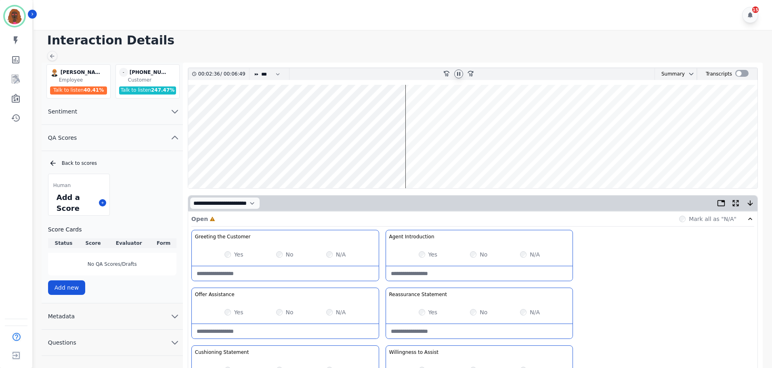
click at [277, 161] on wave at bounding box center [472, 136] width 569 height 103
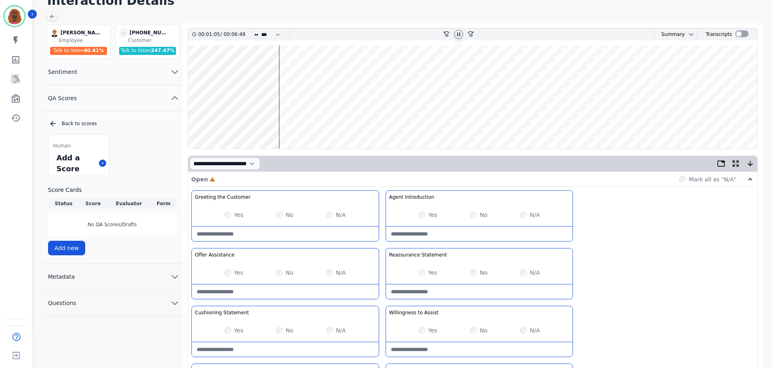
scroll to position [40, 0]
click at [223, 119] on wave at bounding box center [472, 96] width 569 height 103
click at [213, 117] on wave at bounding box center [472, 96] width 569 height 103
click at [221, 121] on wave at bounding box center [472, 96] width 569 height 103
click at [225, 269] on div "Yes" at bounding box center [233, 272] width 19 height 8
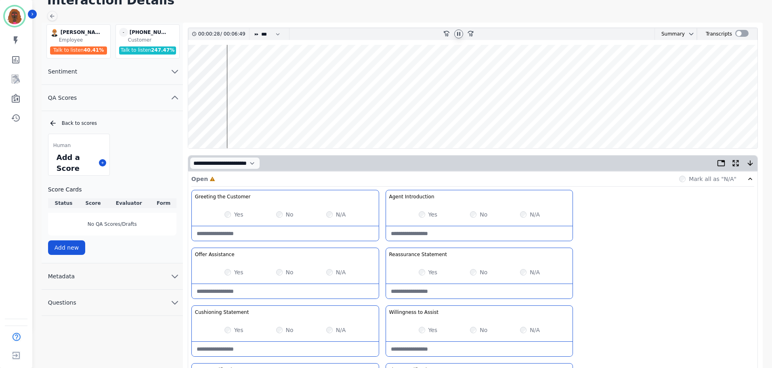
click at [223, 271] on div "Yes No N/A" at bounding box center [285, 272] width 187 height 23
click at [424, 327] on div "Yes" at bounding box center [428, 330] width 19 height 8
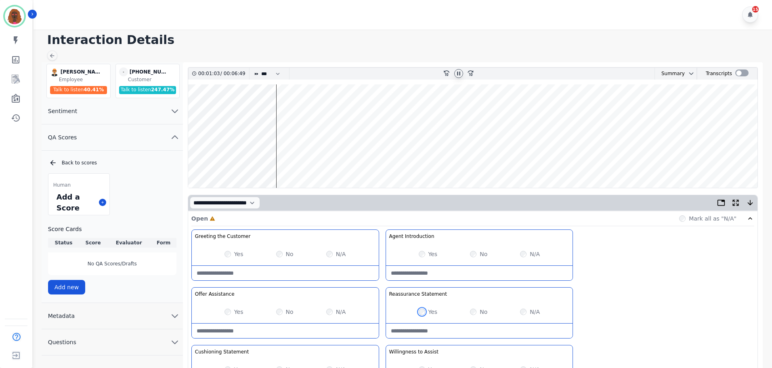
scroll to position [0, 0]
click at [278, 162] on wave at bounding box center [472, 136] width 569 height 103
click at [603, 282] on div "Greeting the Customer Welcome is where we quickly greet our customer as a known…" at bounding box center [472, 373] width 563 height 286
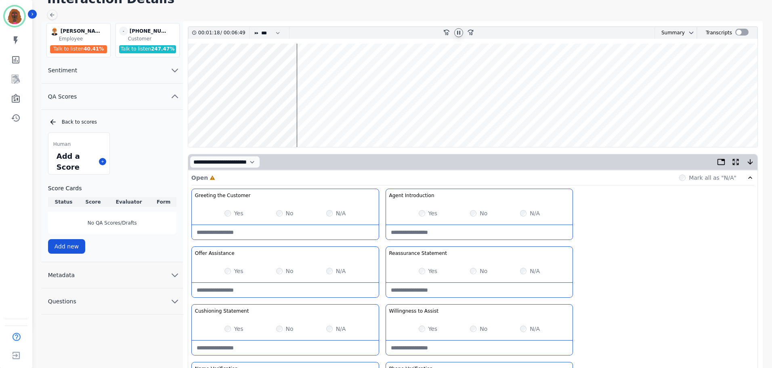
scroll to position [40, 0]
click at [286, 117] on wave at bounding box center [472, 95] width 569 height 103
click at [278, 123] on wave at bounding box center [472, 95] width 569 height 103
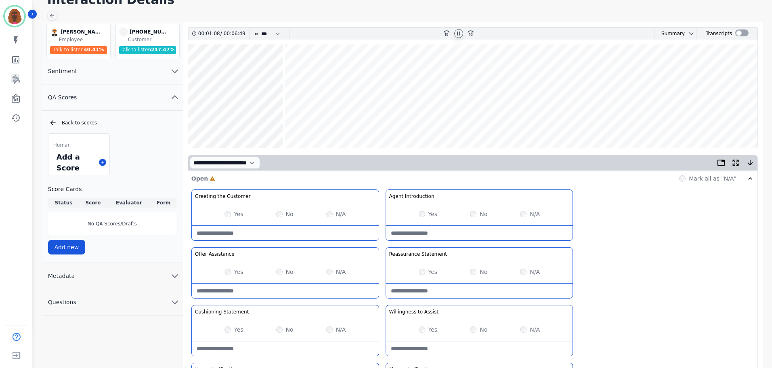
click at [308, 121] on wave at bounding box center [472, 95] width 569 height 103
click at [325, 119] on wave at bounding box center [472, 95] width 569 height 103
click at [322, 73] on wave at bounding box center [472, 95] width 569 height 103
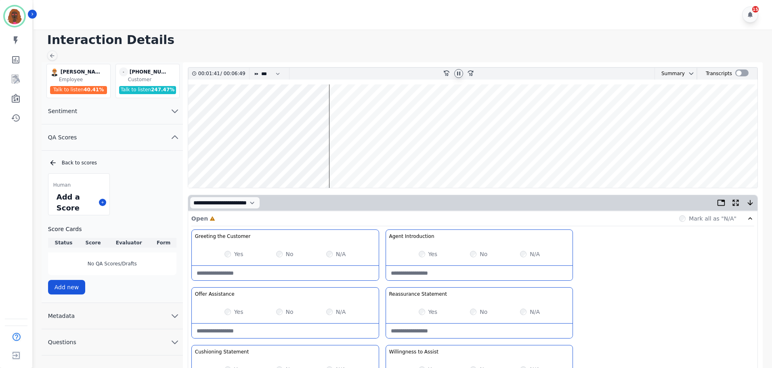
scroll to position [0, 0]
click at [331, 110] on wave at bounding box center [472, 136] width 569 height 103
click at [500, 162] on wave at bounding box center [472, 136] width 569 height 103
click at [586, 160] on wave at bounding box center [472, 136] width 569 height 103
click at [583, 116] on wave at bounding box center [472, 136] width 569 height 103
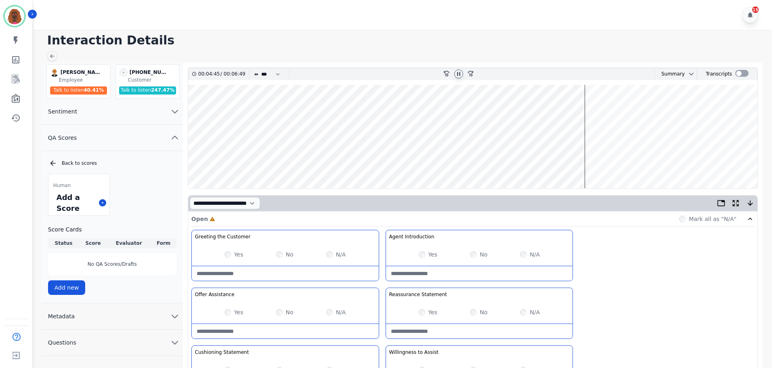
click at [577, 164] on wave at bounding box center [472, 136] width 569 height 103
click at [584, 162] on wave at bounding box center [472, 136] width 569 height 103
click at [456, 71] on icon at bounding box center [458, 74] width 6 height 6
click at [459, 72] on icon at bounding box center [458, 74] width 6 height 6
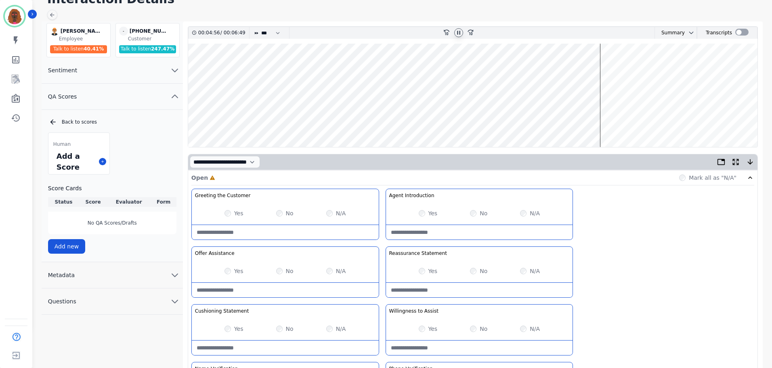
scroll to position [40, 0]
click at [607, 118] on wave at bounding box center [472, 95] width 569 height 103
click at [632, 113] on wave at bounding box center [472, 95] width 569 height 103
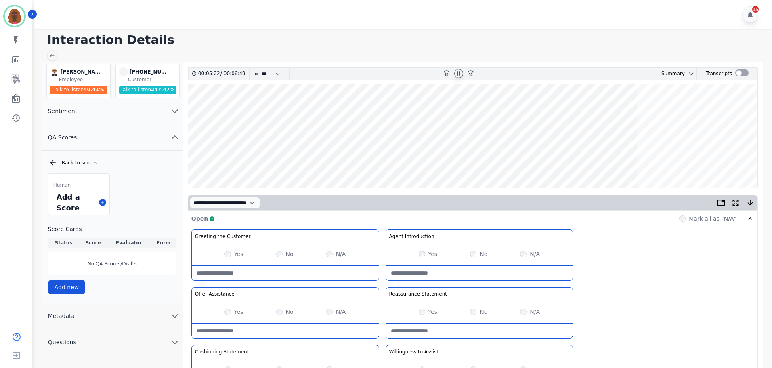
scroll to position [0, 0]
click at [643, 108] on wave at bounding box center [472, 136] width 569 height 103
click at [670, 163] on wave at bounding box center [472, 136] width 569 height 103
click at [691, 163] on wave at bounding box center [472, 136] width 569 height 103
click at [695, 112] on wave at bounding box center [472, 136] width 569 height 103
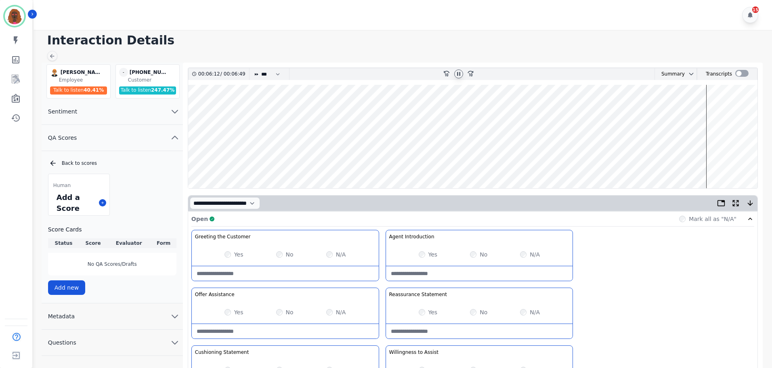
click at [661, 161] on wave at bounding box center [472, 136] width 569 height 103
click at [460, 73] on icon at bounding box center [458, 74] width 6 height 6
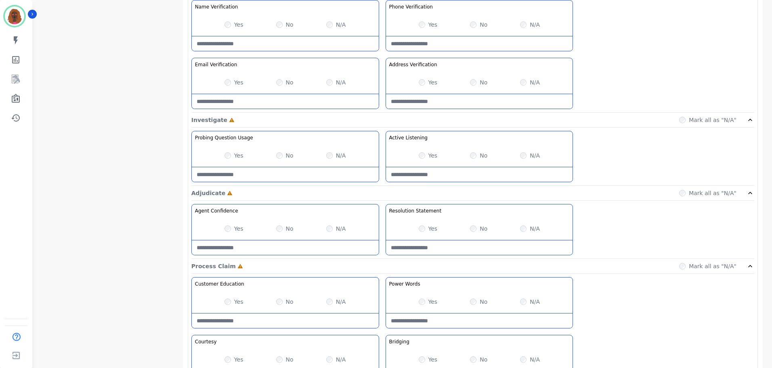
scroll to position [403, 0]
click at [420, 159] on div "Yes No N/A" at bounding box center [479, 155] width 187 height 23
click at [274, 152] on div "Yes No N/A" at bounding box center [285, 155] width 187 height 23
click at [279, 170] on Usage-note at bounding box center [285, 174] width 187 height 15
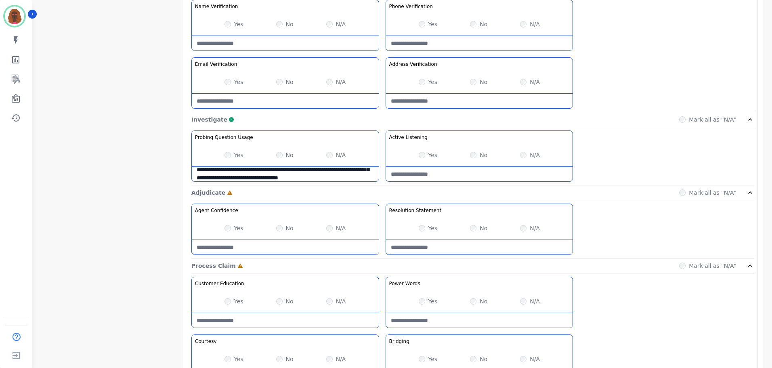
scroll to position [21, 0]
type Usage-note "**********"
click at [425, 231] on div "Yes" at bounding box center [428, 228] width 19 height 8
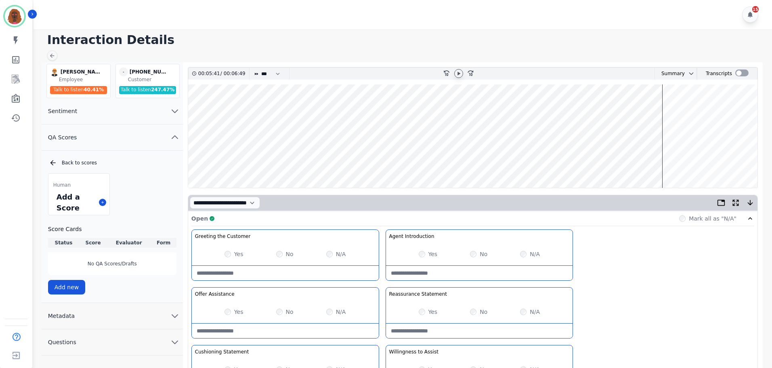
scroll to position [0, 0]
click at [458, 74] on icon at bounding box center [458, 74] width 3 height 4
click at [672, 163] on wave at bounding box center [472, 136] width 569 height 103
click at [683, 114] on wave at bounding box center [472, 136] width 569 height 103
click at [697, 159] on wave at bounding box center [472, 136] width 569 height 103
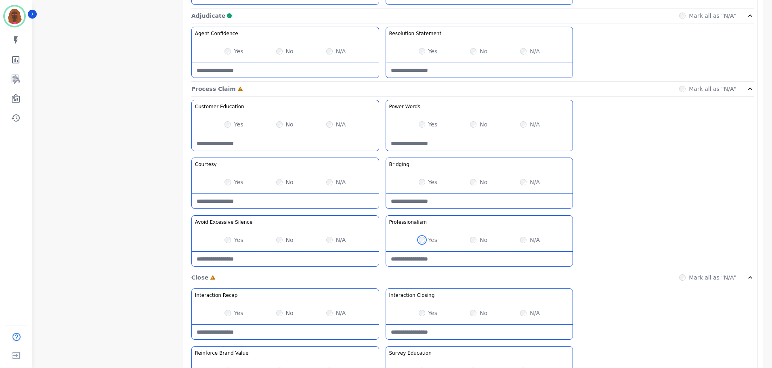
scroll to position [640, 0]
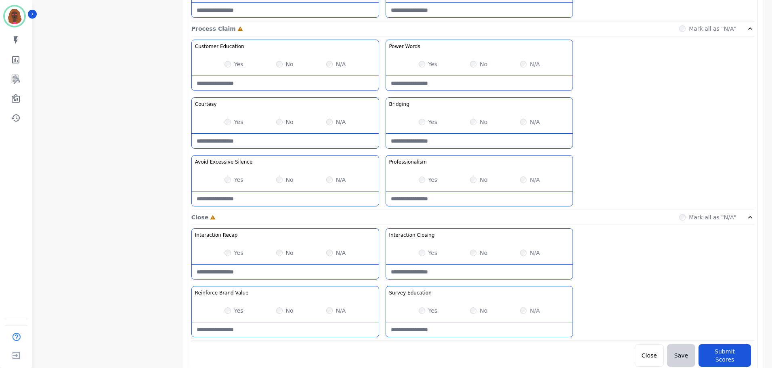
click at [466, 270] on Closing-note at bounding box center [479, 271] width 187 height 15
type Closing-note "**********"
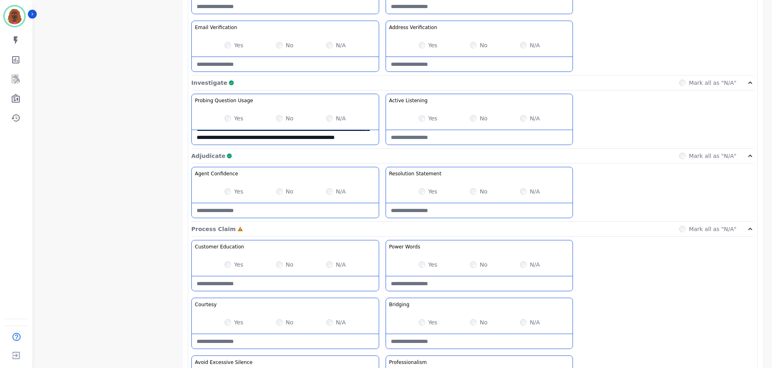
scroll to position [439, 0]
click at [302, 142] on Usage-note "**********" at bounding box center [285, 138] width 187 height 15
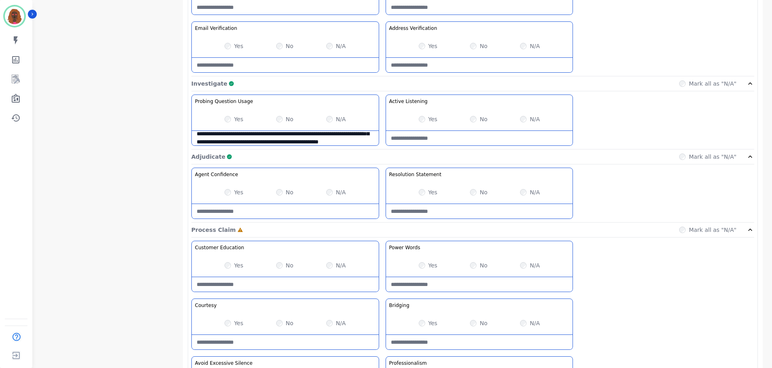
scroll to position [29, 0]
click at [247, 140] on Usage-note "**********" at bounding box center [285, 138] width 187 height 15
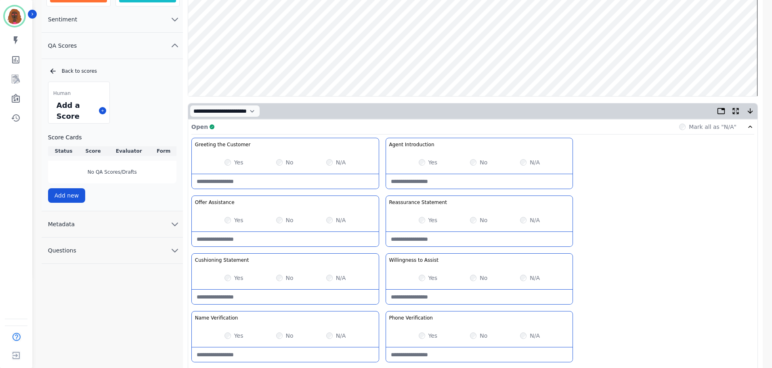
scroll to position [0, 0]
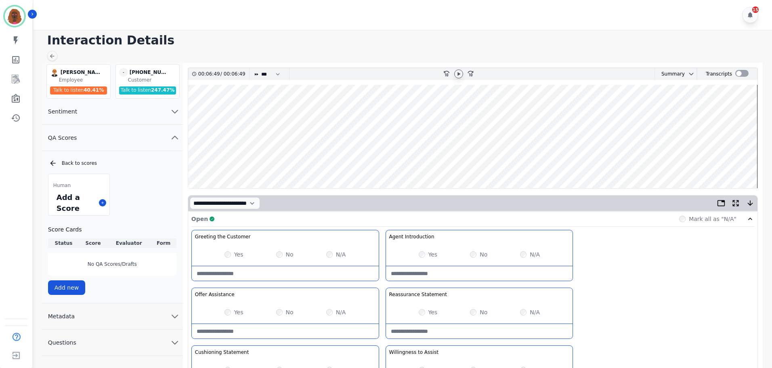
type Usage-note "**********"
drag, startPoint x: 456, startPoint y: 72, endPoint x: 437, endPoint y: 94, distance: 29.4
click at [457, 72] on icon at bounding box center [458, 74] width 6 height 6
click at [308, 161] on wave at bounding box center [472, 136] width 569 height 103
click at [327, 162] on wave at bounding box center [472, 136] width 569 height 103
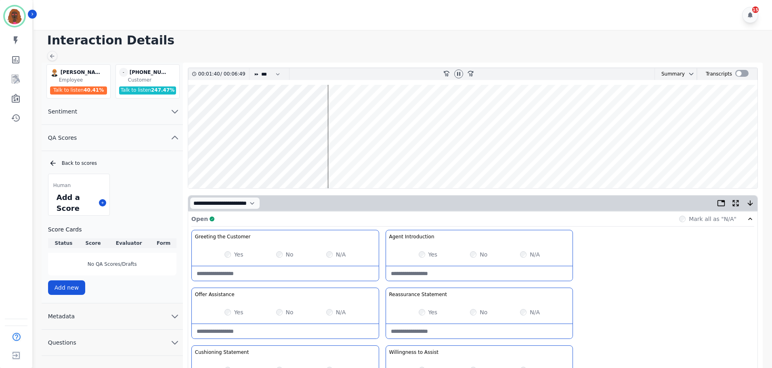
click at [285, 162] on wave at bounding box center [472, 136] width 569 height 103
click at [393, 141] on wave at bounding box center [472, 136] width 569 height 103
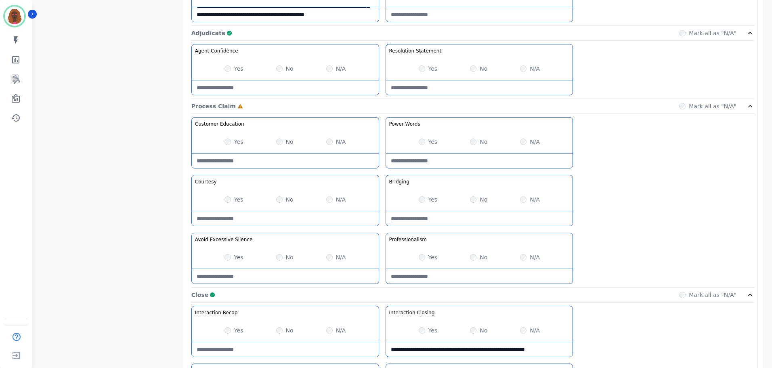
scroll to position [564, 0]
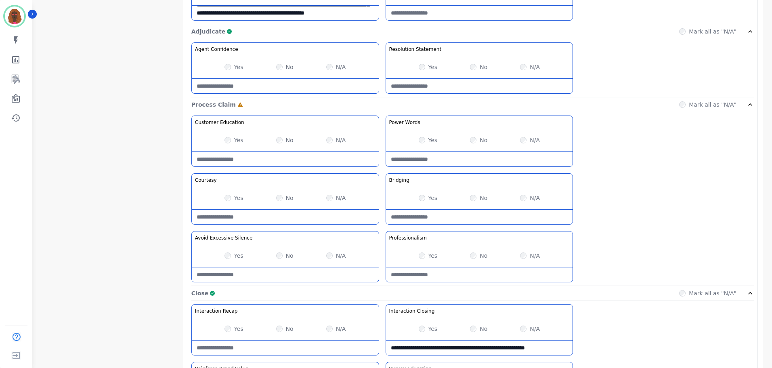
click at [470, 215] on Claim-Bridging-note at bounding box center [479, 216] width 187 height 15
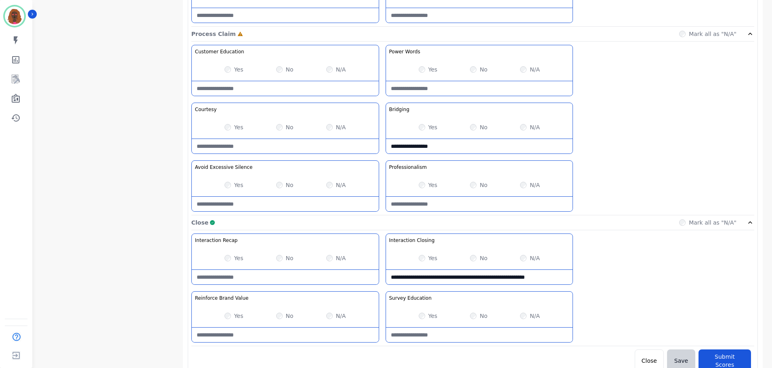
scroll to position [640, 0]
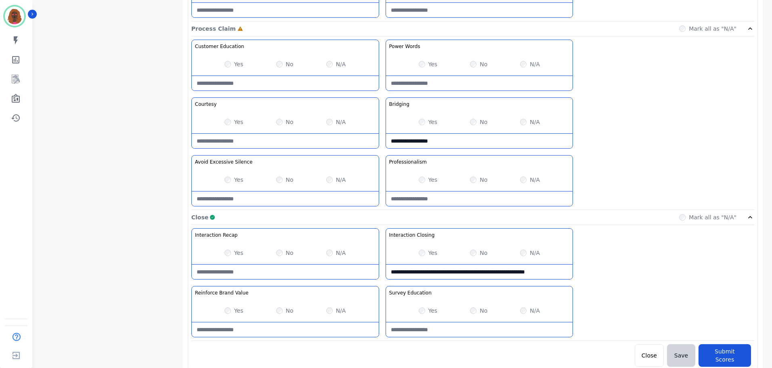
type Claim-Bridging-note "**********"
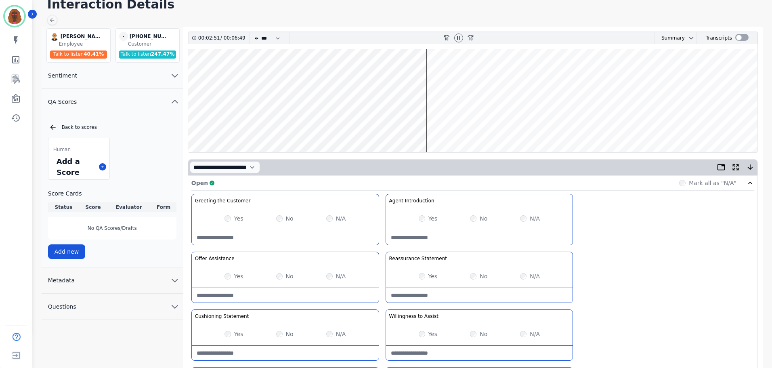
scroll to position [35, 0]
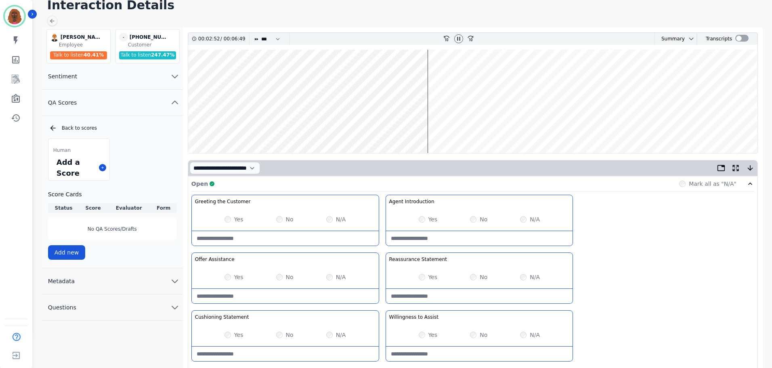
click at [594, 126] on wave at bounding box center [472, 101] width 569 height 103
click at [634, 127] on wave at bounding box center [472, 101] width 569 height 103
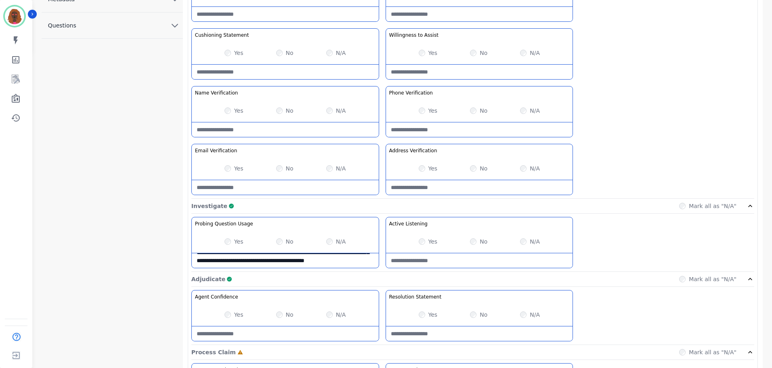
scroll to position [317, 0]
click at [473, 256] on Listening-note at bounding box center [479, 260] width 187 height 15
type Listening-note "**********"
click at [252, 252] on div "Yes No N/A" at bounding box center [285, 241] width 187 height 23
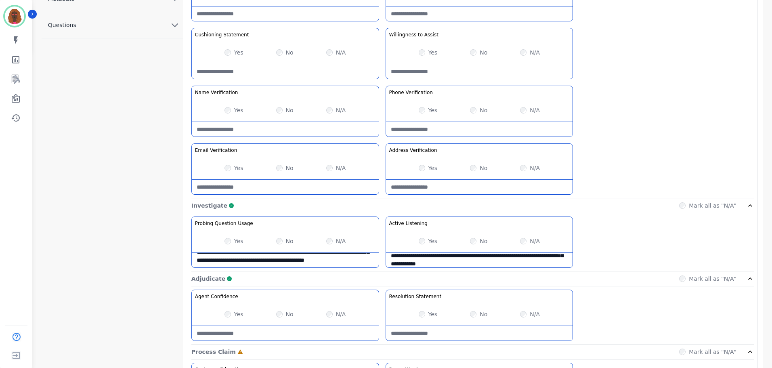
click at [251, 253] on Usage-note "**********" at bounding box center [285, 260] width 187 height 15
click at [250, 253] on Usage-note "**********" at bounding box center [285, 260] width 187 height 15
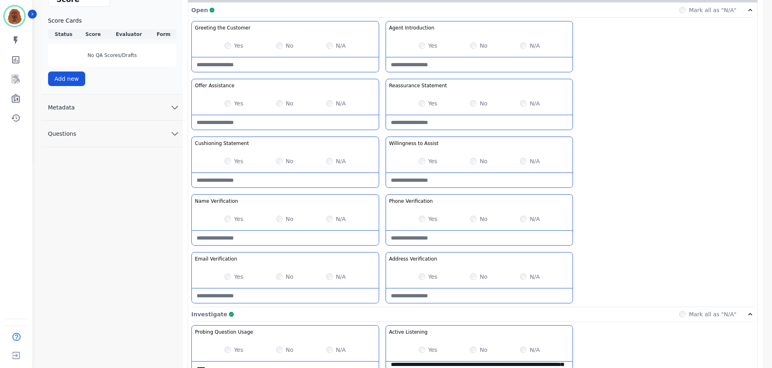
scroll to position [0, 0]
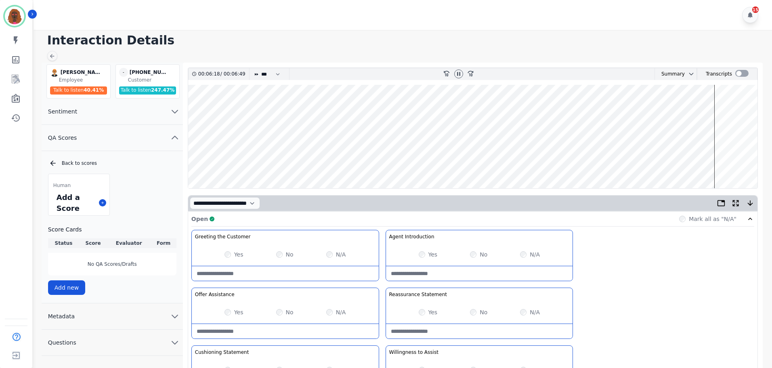
click at [193, 109] on wave at bounding box center [472, 136] width 569 height 103
click at [729, 161] on wave at bounding box center [472, 136] width 569 height 103
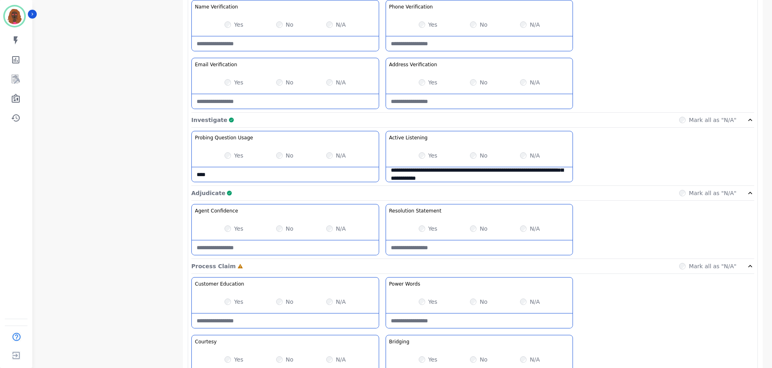
scroll to position [403, 0]
click at [257, 176] on Usage-note "***" at bounding box center [285, 174] width 187 height 15
drag, startPoint x: 257, startPoint y: 176, endPoint x: 104, endPoint y: 175, distance: 152.6
click at [104, 175] on div "**********" at bounding box center [404, 151] width 724 height 985
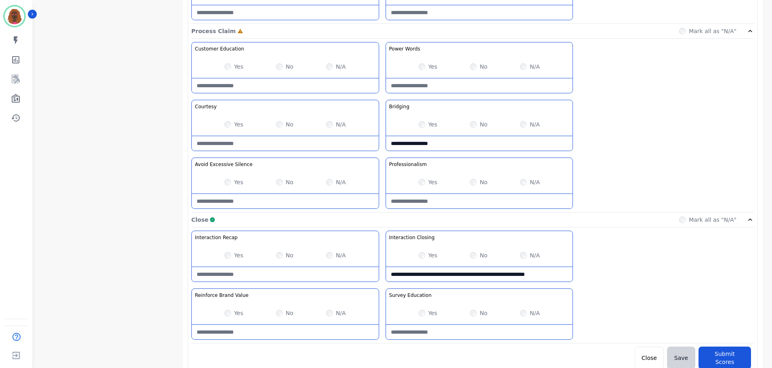
scroll to position [640, 0]
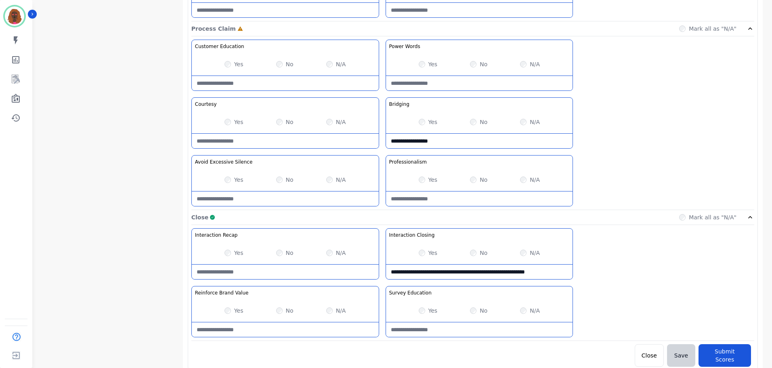
type Usage-note "**********"
click at [730, 353] on button "Submit Scores" at bounding box center [724, 355] width 52 height 23
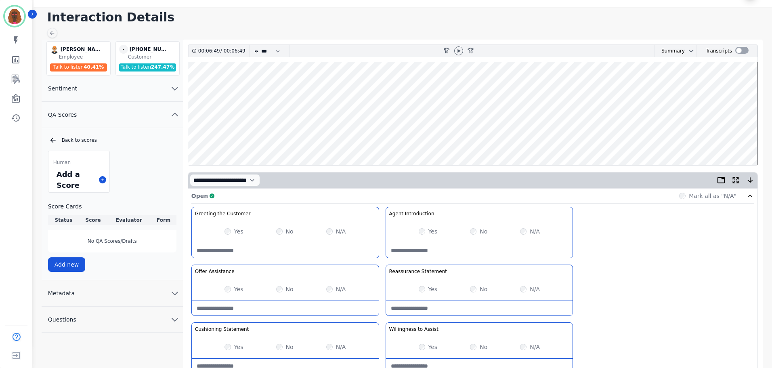
scroll to position [0, 0]
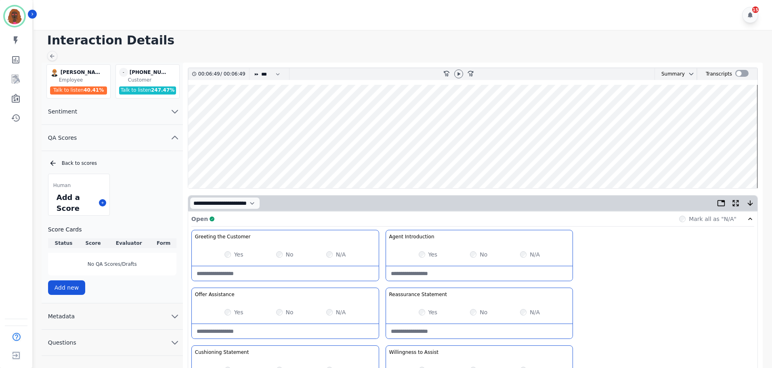
click at [202, 162] on wave at bounding box center [472, 136] width 569 height 103
click at [457, 73] on icon at bounding box center [458, 74] width 6 height 6
click at [224, 163] on wave at bounding box center [472, 136] width 569 height 103
click at [209, 163] on wave at bounding box center [472, 136] width 569 height 103
click at [237, 163] on wave at bounding box center [472, 136] width 569 height 103
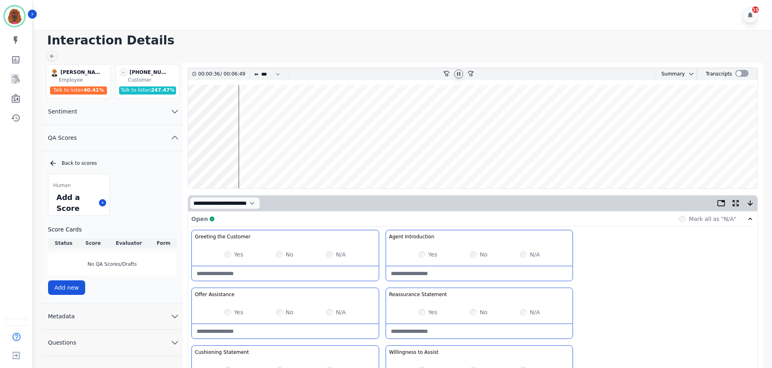
click at [251, 162] on wave at bounding box center [472, 136] width 569 height 103
click at [258, 164] on wave at bounding box center [472, 136] width 569 height 103
click at [279, 163] on wave at bounding box center [472, 136] width 569 height 103
click at [287, 162] on wave at bounding box center [472, 136] width 569 height 103
click at [309, 161] on wave at bounding box center [472, 136] width 569 height 103
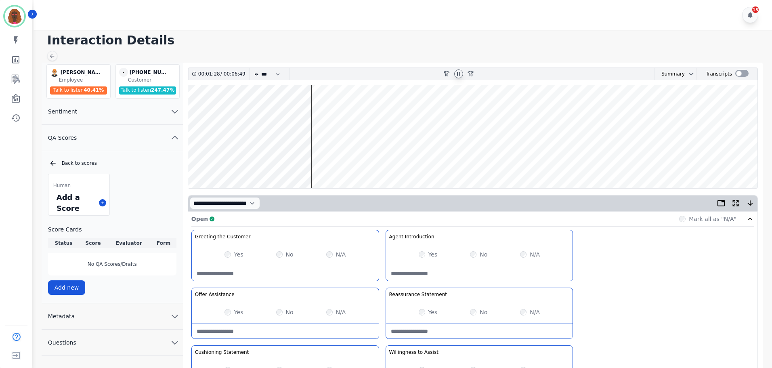
click at [597, 164] on wave at bounding box center [472, 136] width 569 height 103
click at [632, 163] on wave at bounding box center [472, 136] width 569 height 103
click at [662, 161] on wave at bounding box center [472, 136] width 569 height 103
click at [672, 161] on wave at bounding box center [472, 136] width 569 height 103
click at [682, 163] on wave at bounding box center [472, 136] width 569 height 103
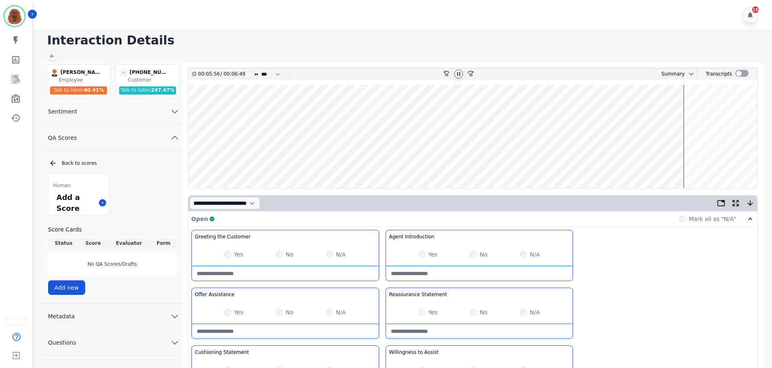
click at [697, 162] on wave at bounding box center [472, 136] width 569 height 103
click at [708, 163] on wave at bounding box center [472, 136] width 569 height 103
click at [718, 161] on wave at bounding box center [472, 136] width 569 height 103
click at [729, 161] on wave at bounding box center [472, 136] width 569 height 103
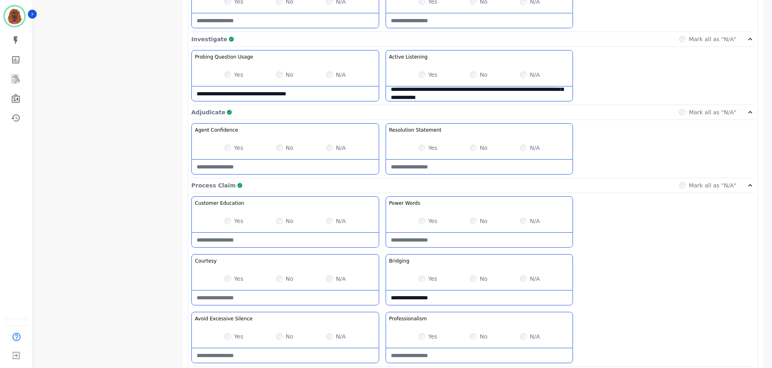
scroll to position [484, 0]
click at [461, 237] on Words-note at bounding box center [479, 239] width 187 height 15
type Words-note "**********"
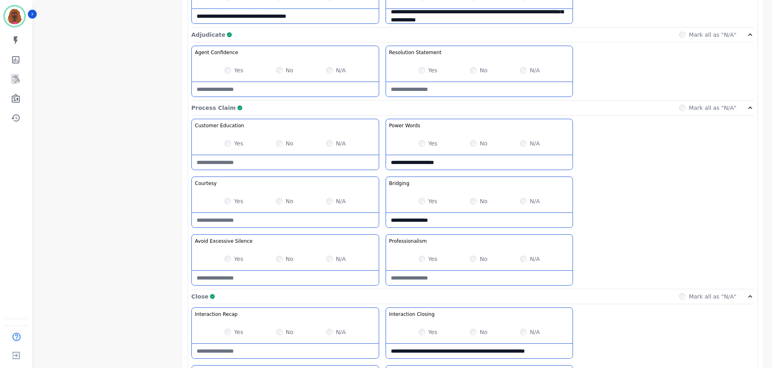
scroll to position [640, 0]
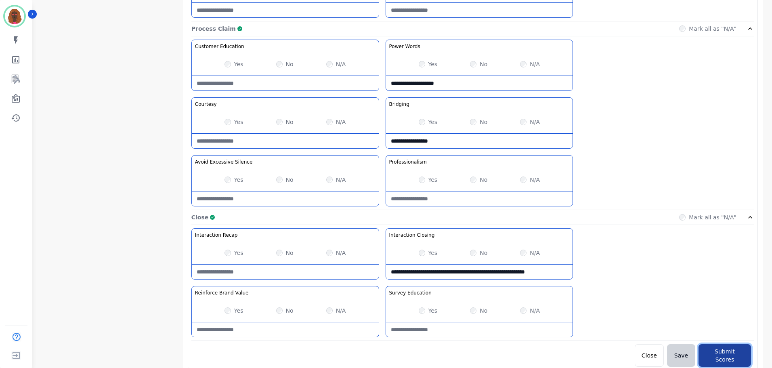
click at [716, 349] on button "Submit Scores" at bounding box center [724, 355] width 52 height 23
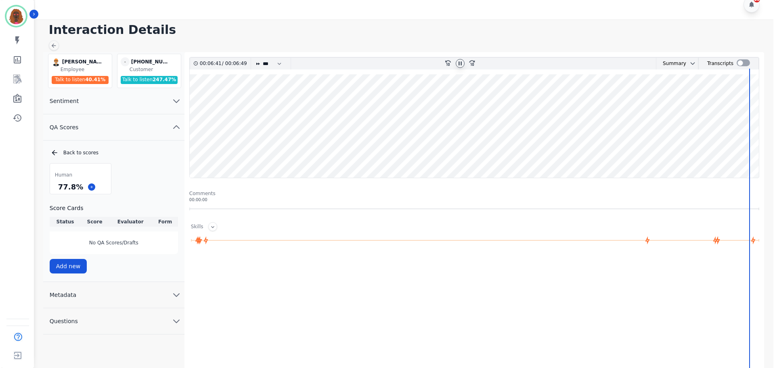
scroll to position [0, 0]
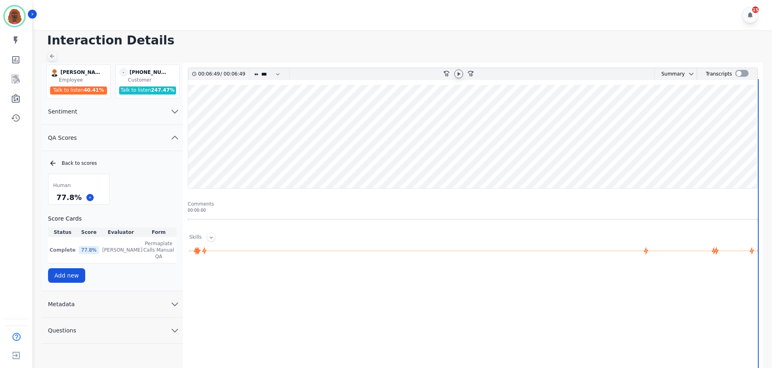
click at [51, 54] on icon at bounding box center [52, 56] width 6 height 6
